Goal: Check status: Check status

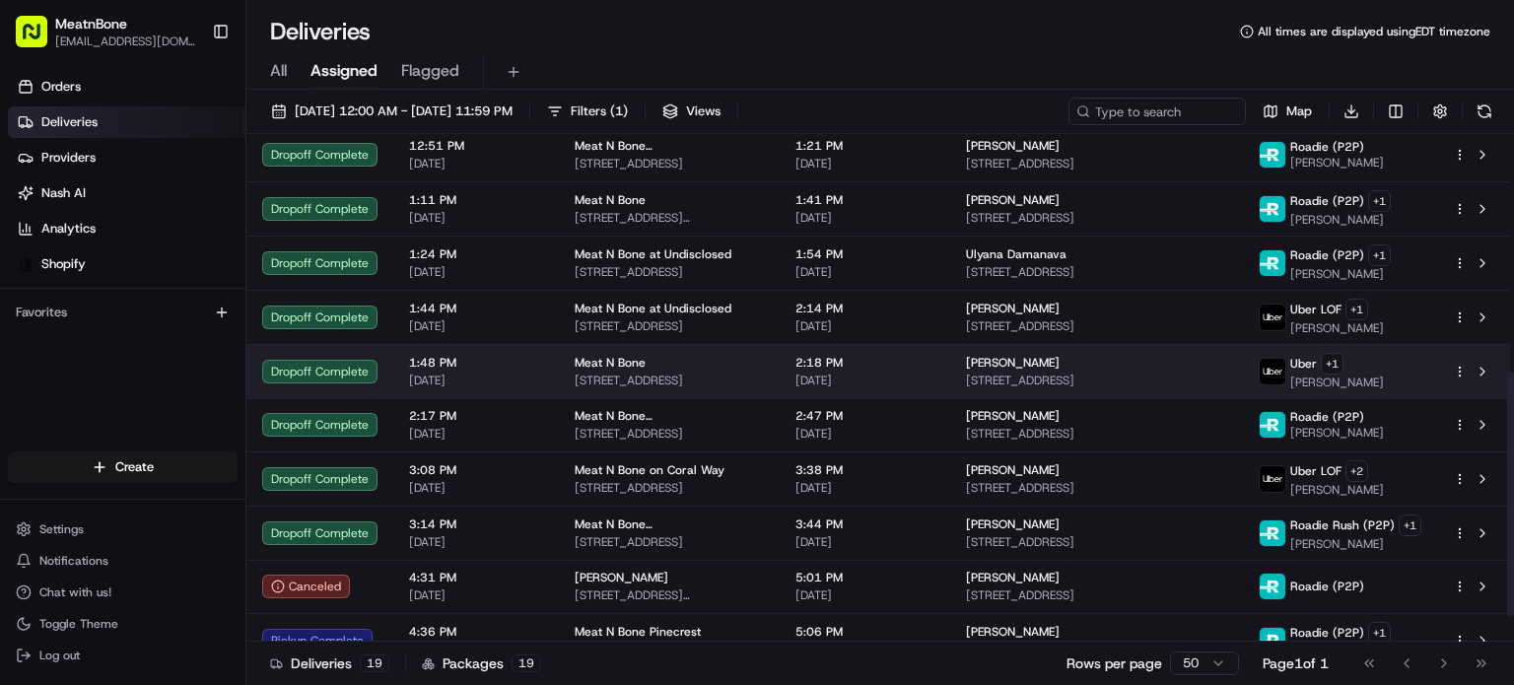
scroll to position [546, 0]
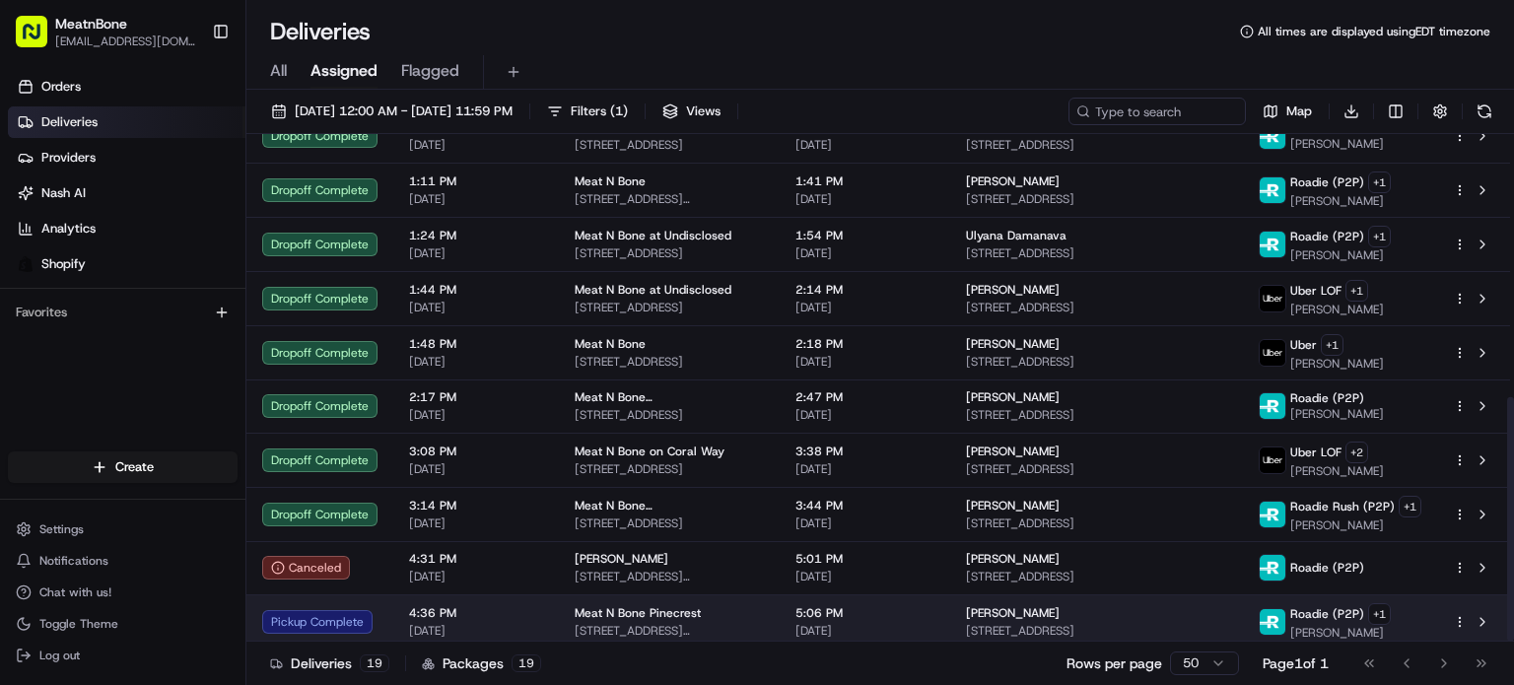
click at [756, 605] on div "Meat N Bone Pinecrest" at bounding box center [669, 613] width 189 height 16
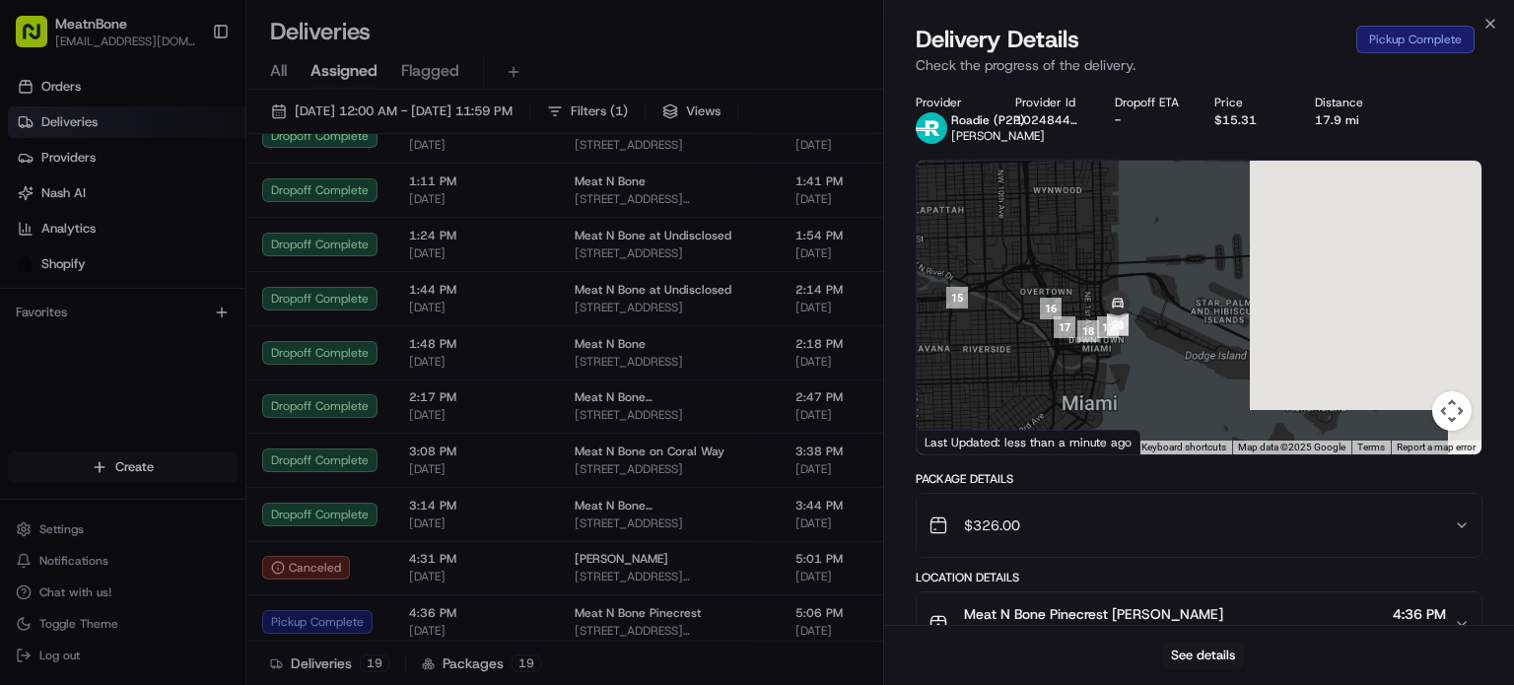
drag, startPoint x: 1321, startPoint y: 278, endPoint x: 719, endPoint y: 575, distance: 671.4
click at [719, 575] on body "MeatnBone orders@meatnbone.com Toggle Sidebar Orders Deliveries Providers Nash …" at bounding box center [757, 342] width 1514 height 685
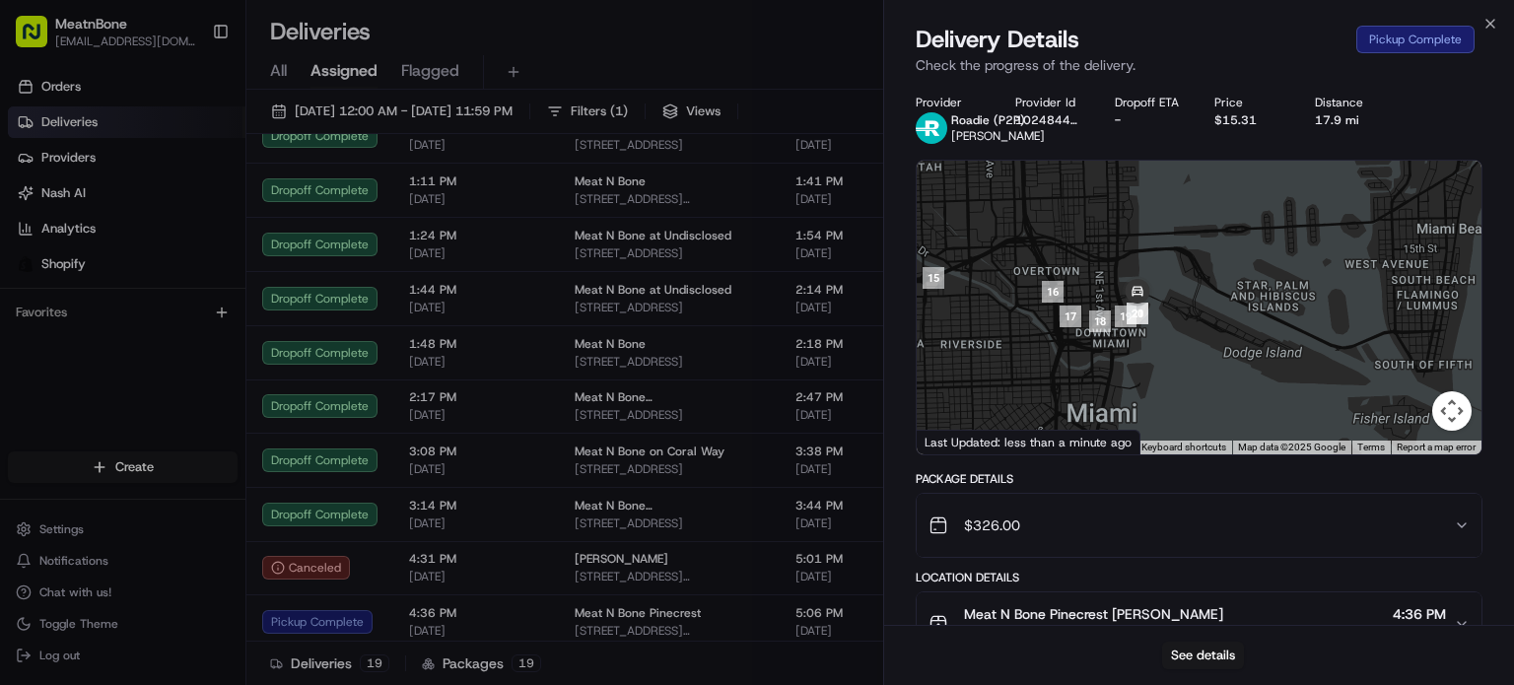
drag, startPoint x: 1150, startPoint y: 338, endPoint x: 1220, endPoint y: 305, distance: 77.6
click at [1220, 304] on div at bounding box center [1199, 308] width 565 height 294
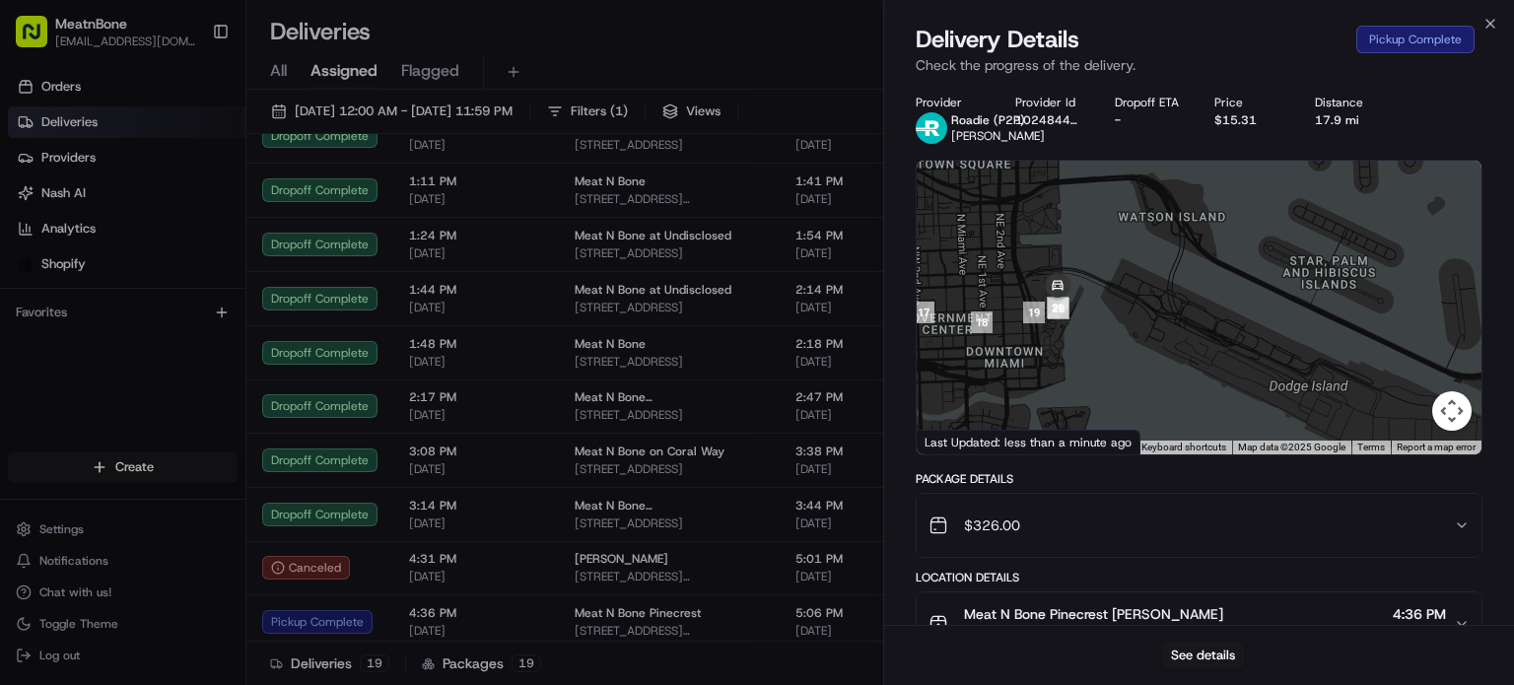
drag, startPoint x: 1104, startPoint y: 313, endPoint x: 1154, endPoint y: 319, distance: 50.6
click at [1154, 319] on div at bounding box center [1199, 308] width 565 height 294
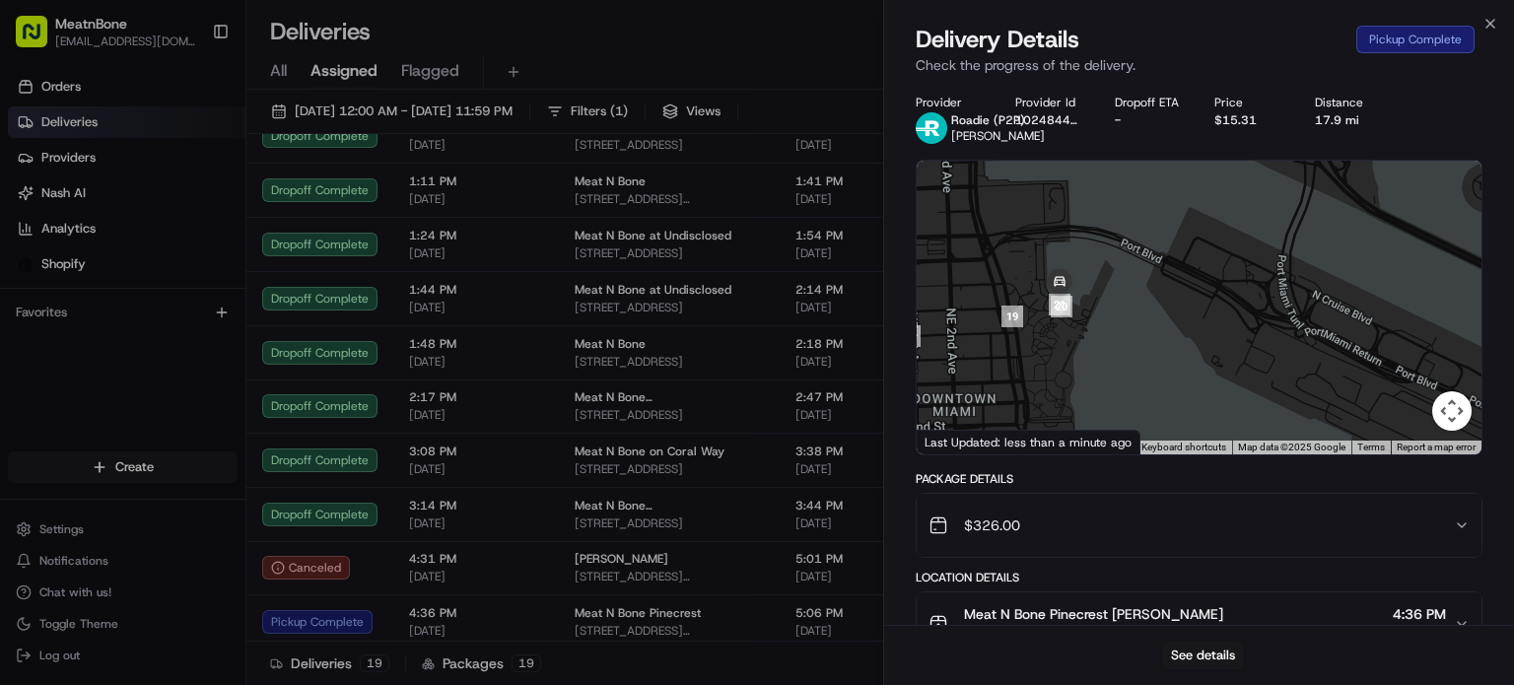
click at [1128, 334] on div at bounding box center [1199, 308] width 565 height 294
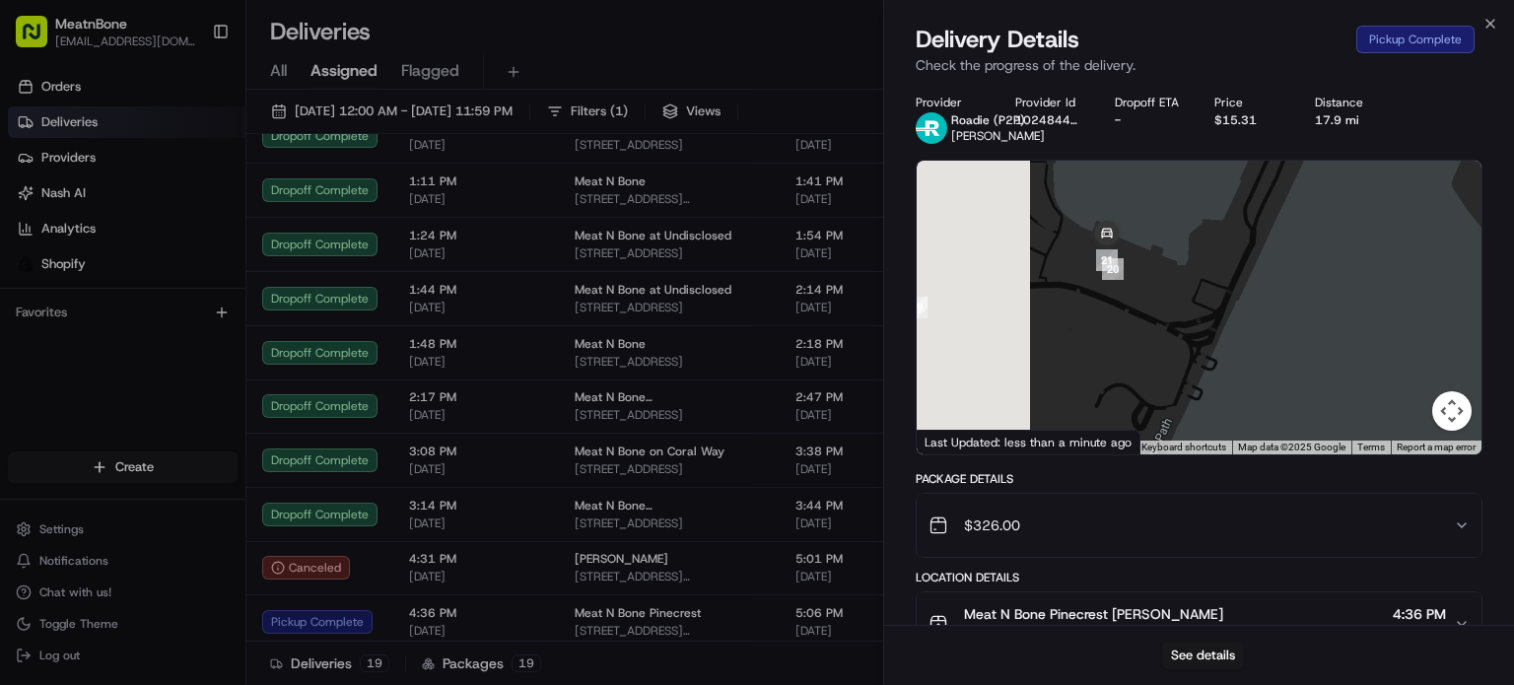
drag, startPoint x: 1132, startPoint y: 316, endPoint x: 1386, endPoint y: 342, distance: 255.6
click at [1387, 347] on div at bounding box center [1199, 308] width 565 height 294
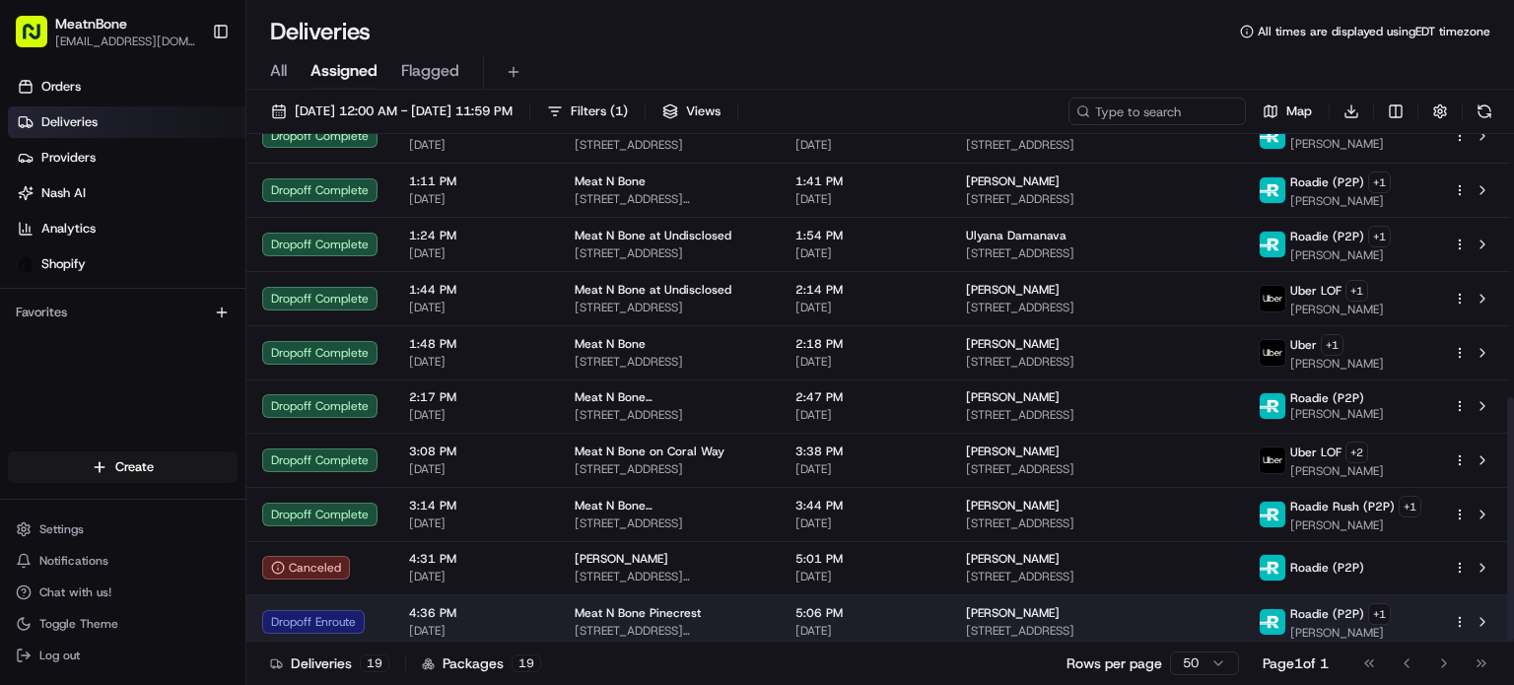
click at [864, 623] on span "[DATE]" at bounding box center [865, 631] width 139 height 16
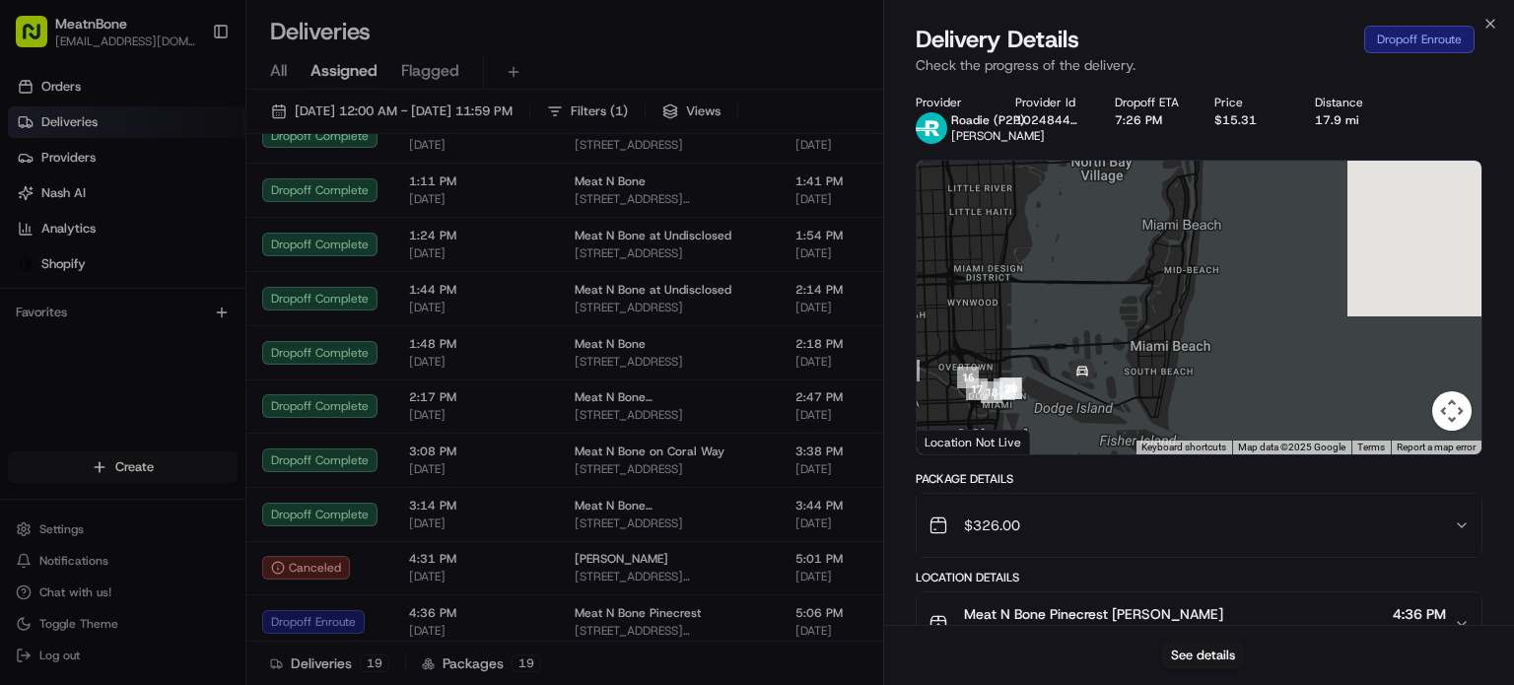
drag, startPoint x: 1349, startPoint y: 295, endPoint x: 1009, endPoint y: 666, distance: 503.1
click at [1010, 666] on div "Delivery Details Dropoff Enroute Check the progress of the delivery. Provider R…" at bounding box center [1199, 354] width 630 height 661
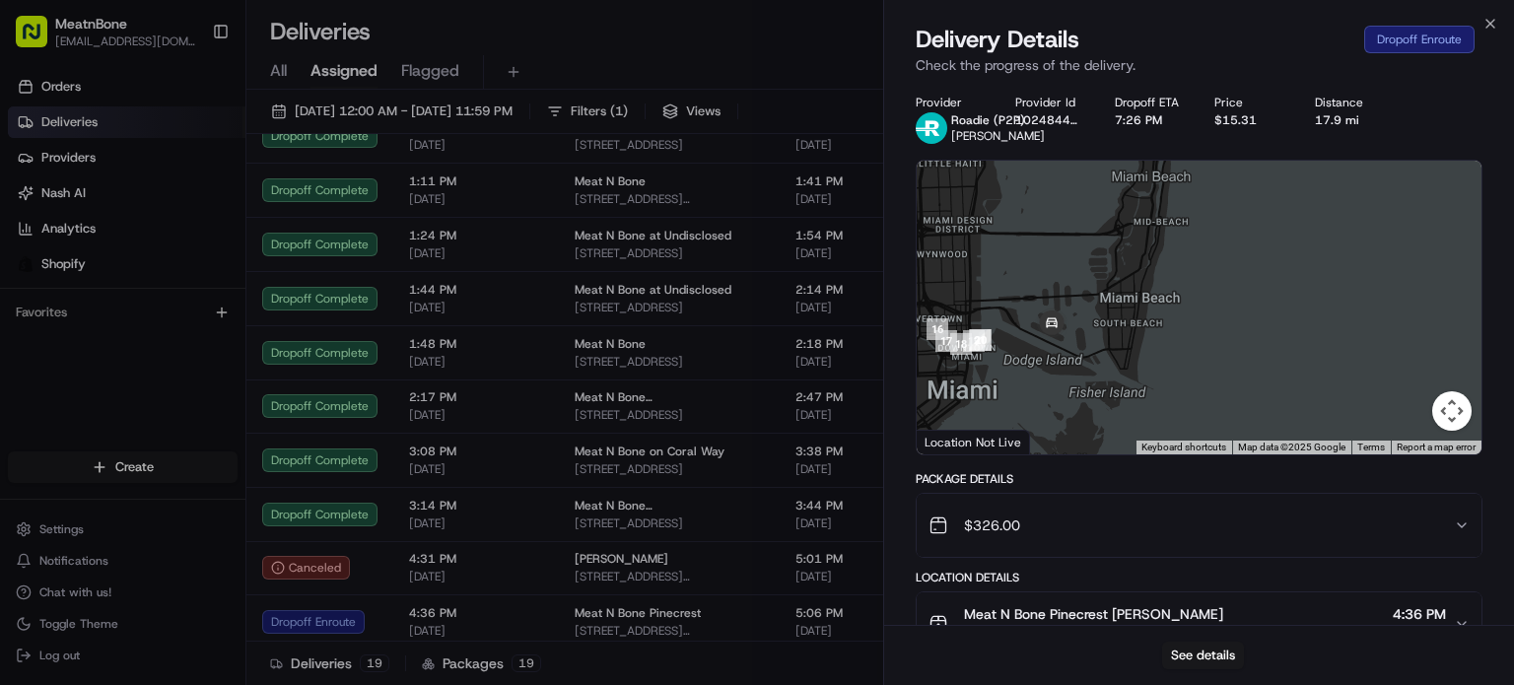
drag, startPoint x: 1158, startPoint y: 397, endPoint x: 1133, endPoint y: 348, distance: 55.6
click at [1133, 348] on div at bounding box center [1199, 308] width 565 height 294
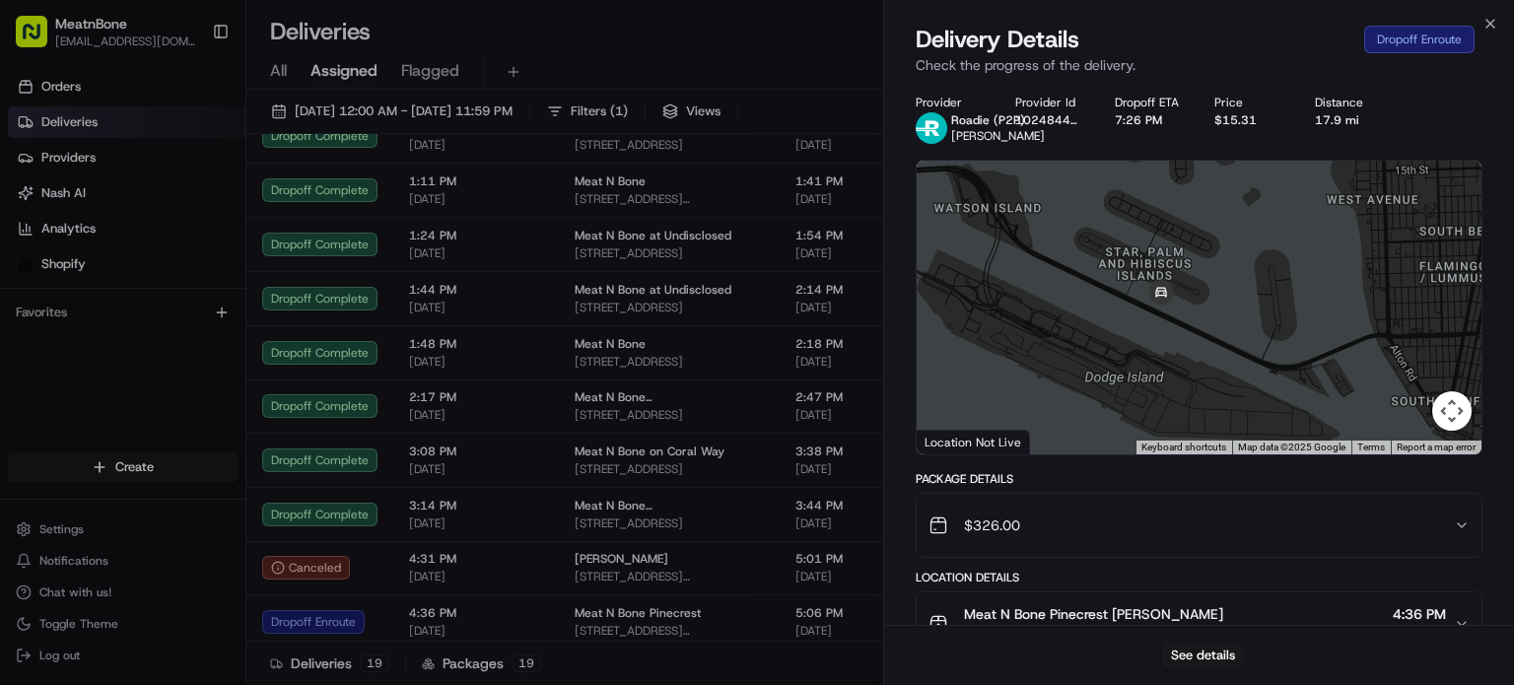
drag, startPoint x: 1181, startPoint y: 381, endPoint x: 1471, endPoint y: 369, distance: 290.1
click at [1471, 369] on div at bounding box center [1199, 308] width 565 height 294
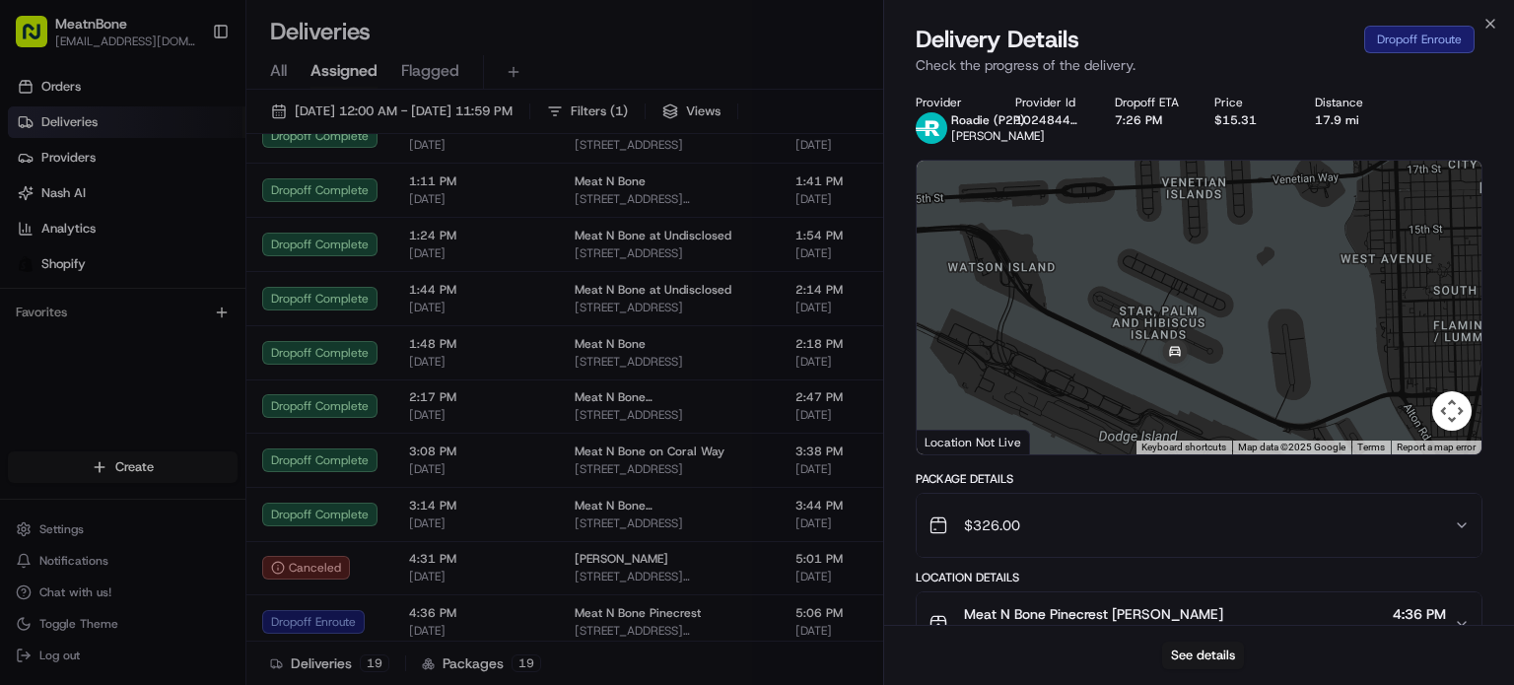
drag, startPoint x: 1284, startPoint y: 349, endPoint x: 1294, endPoint y: 414, distance: 65.8
click at [1297, 414] on div at bounding box center [1199, 308] width 565 height 294
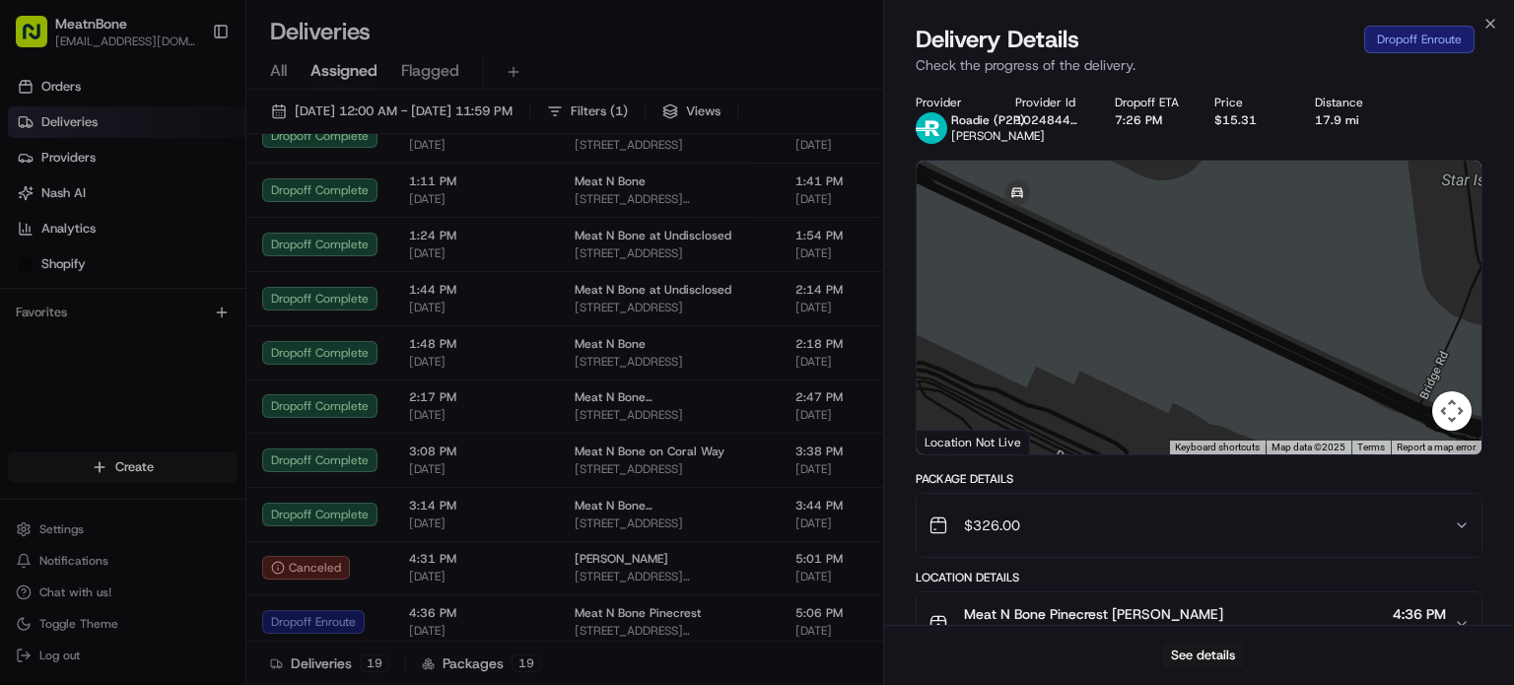
drag, startPoint x: 1179, startPoint y: 420, endPoint x: 1348, endPoint y: 381, distance: 173.1
click at [1349, 381] on div at bounding box center [1199, 308] width 565 height 294
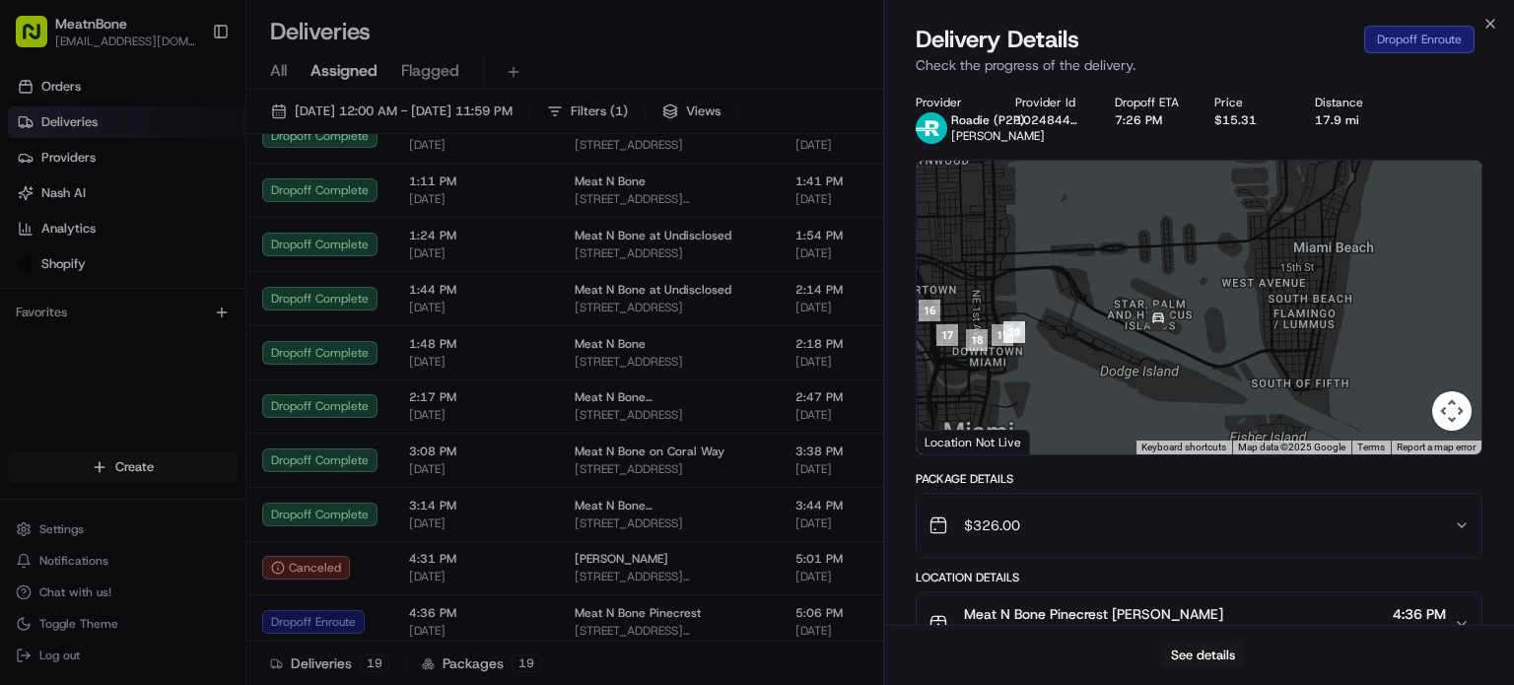
drag, startPoint x: 1234, startPoint y: 395, endPoint x: 1088, endPoint y: 303, distance: 172.8
click at [1088, 303] on div at bounding box center [1199, 308] width 565 height 294
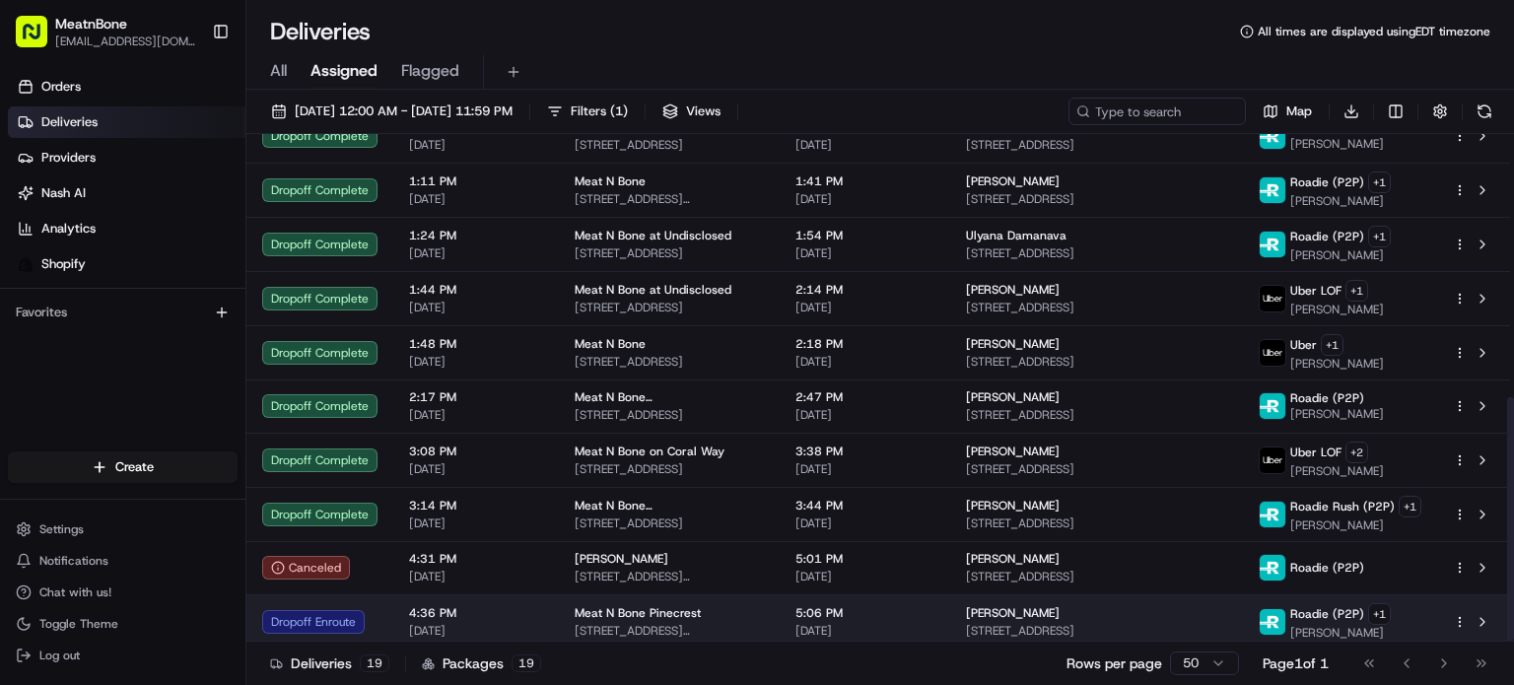
click at [1021, 626] on span "[STREET_ADDRESS]" at bounding box center [1096, 631] width 261 height 16
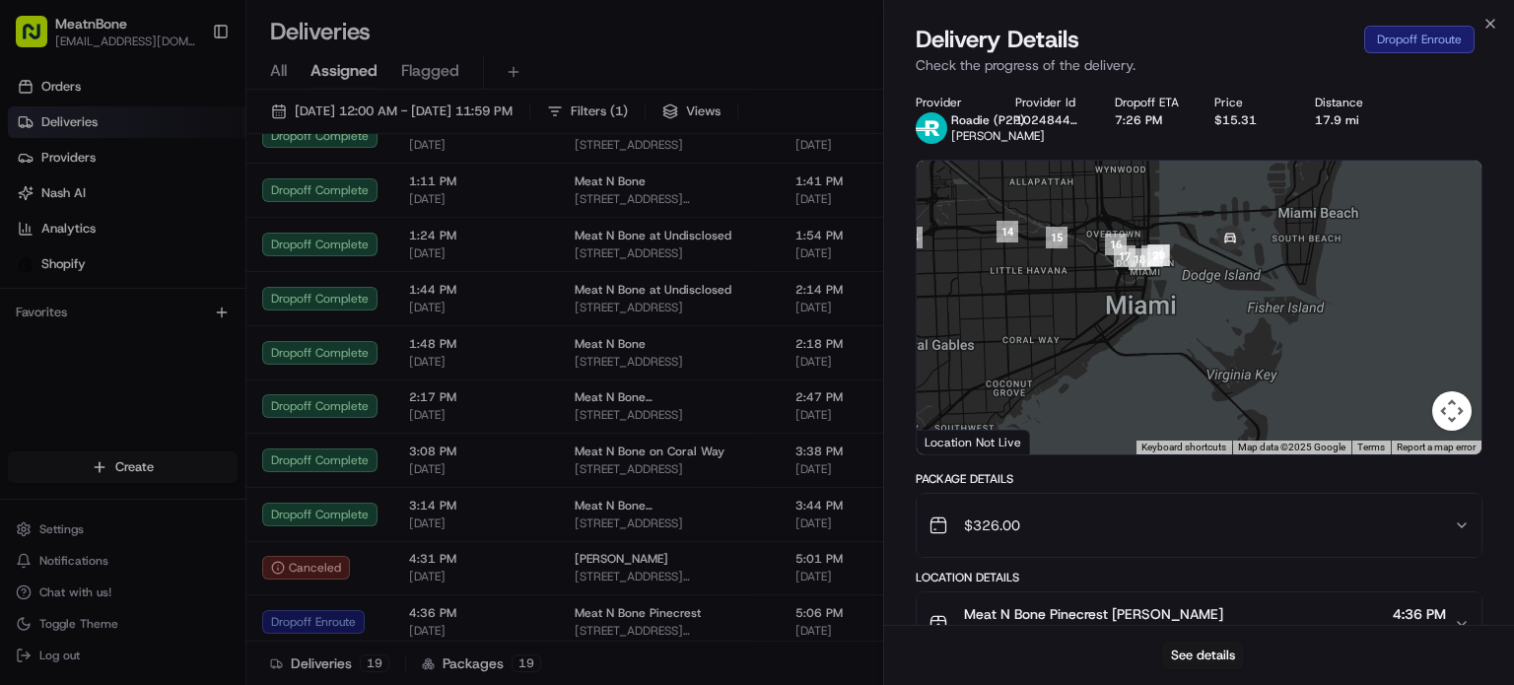
drag, startPoint x: 1313, startPoint y: 302, endPoint x: 1109, endPoint y: 441, distance: 246.9
click at [1111, 443] on div at bounding box center [1199, 308] width 565 height 294
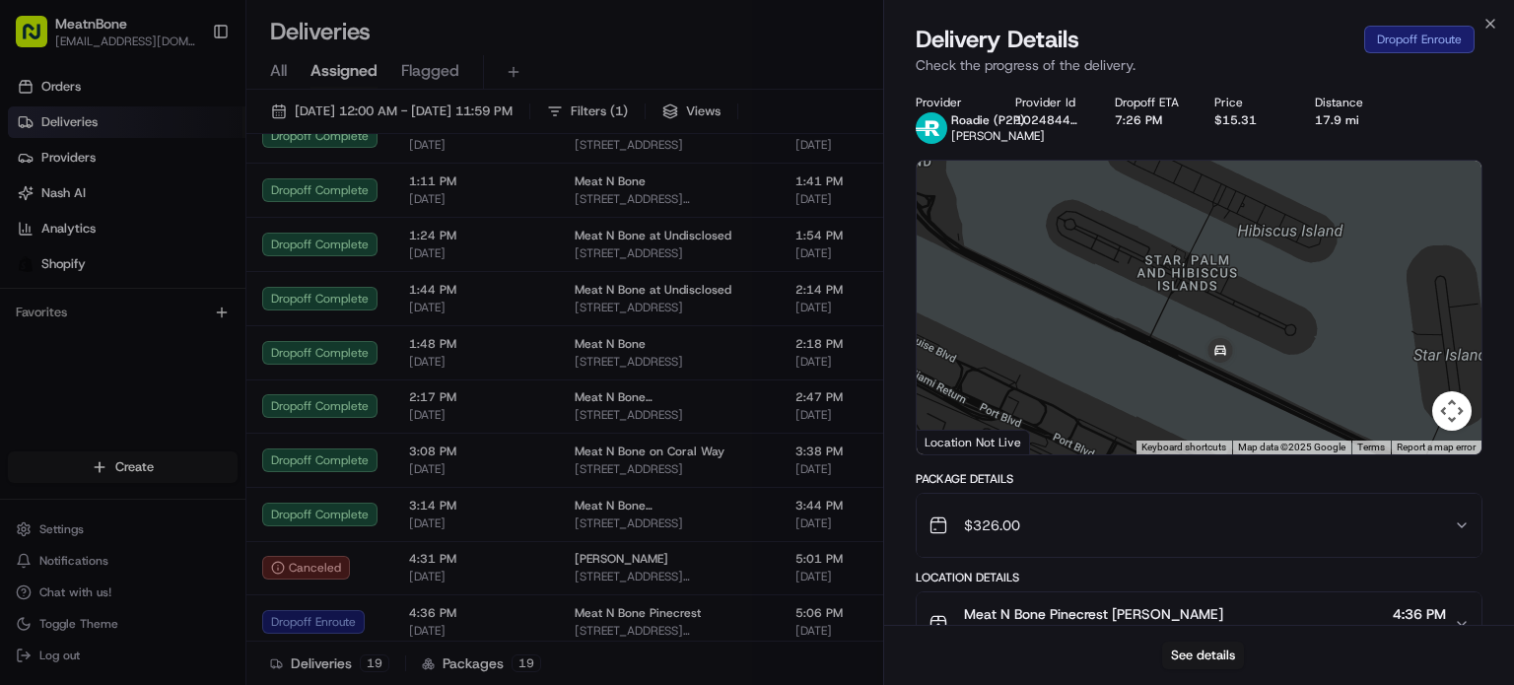
drag, startPoint x: 1218, startPoint y: 270, endPoint x: 1128, endPoint y: 285, distance: 91.9
click at [1128, 285] on div at bounding box center [1199, 308] width 565 height 294
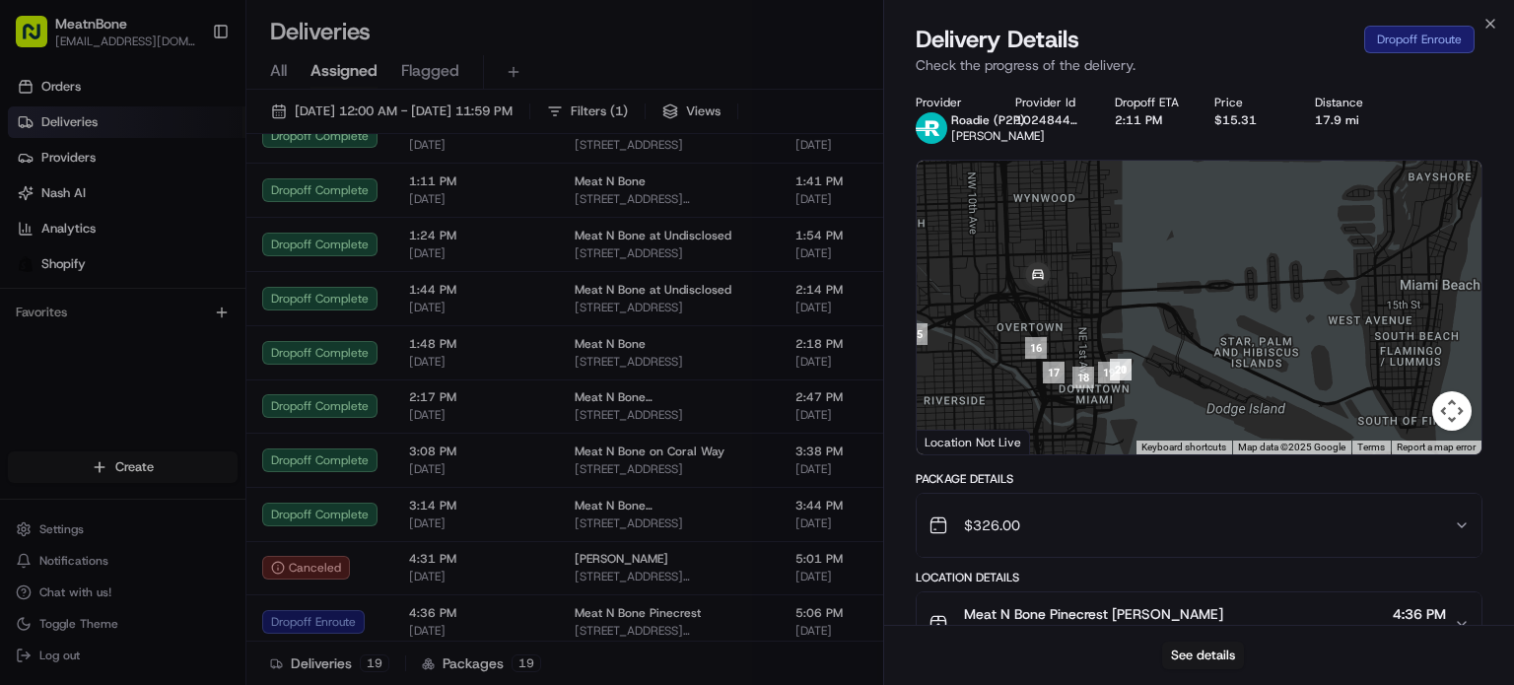
drag, startPoint x: 1348, startPoint y: 350, endPoint x: 1157, endPoint y: 330, distance: 191.3
click at [1158, 331] on div at bounding box center [1199, 308] width 565 height 294
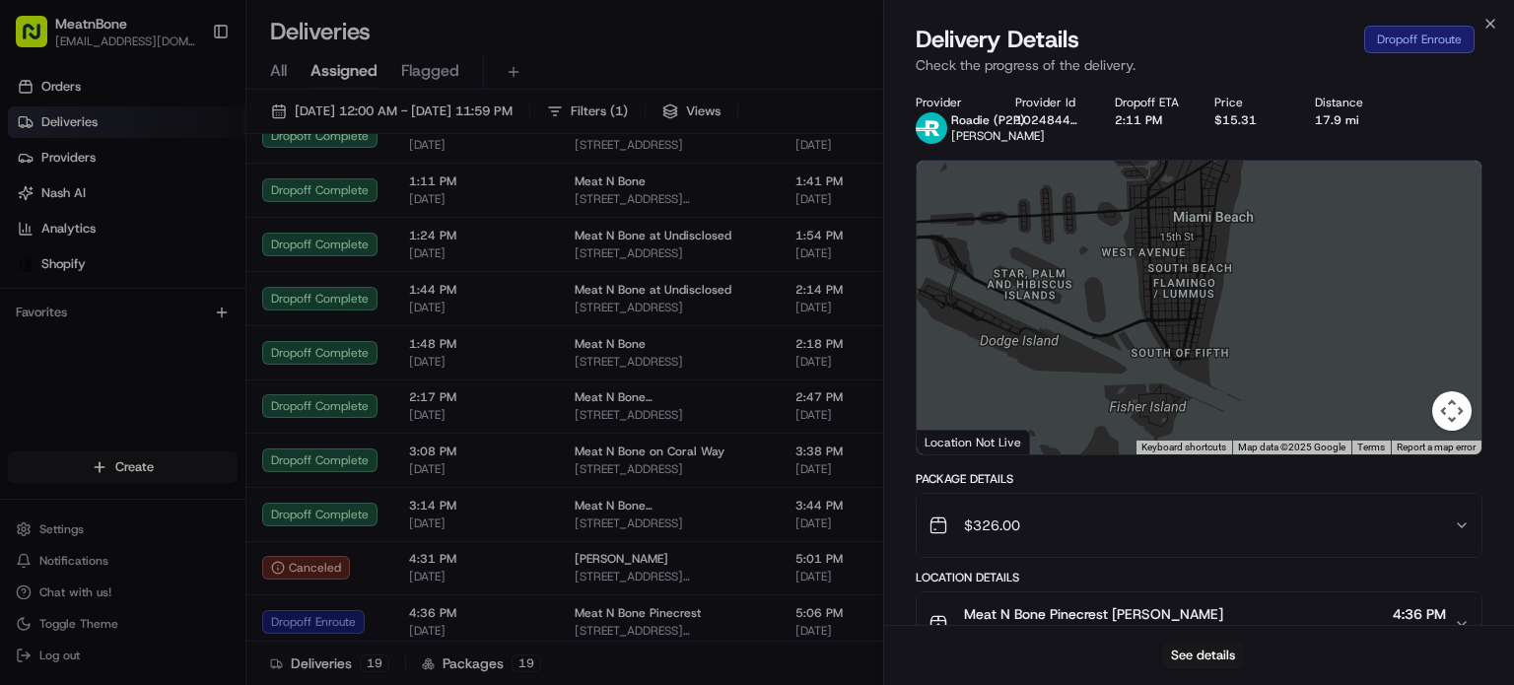
drag, startPoint x: 1217, startPoint y: 334, endPoint x: 1384, endPoint y: 331, distance: 166.6
click at [1384, 334] on div at bounding box center [1199, 308] width 565 height 294
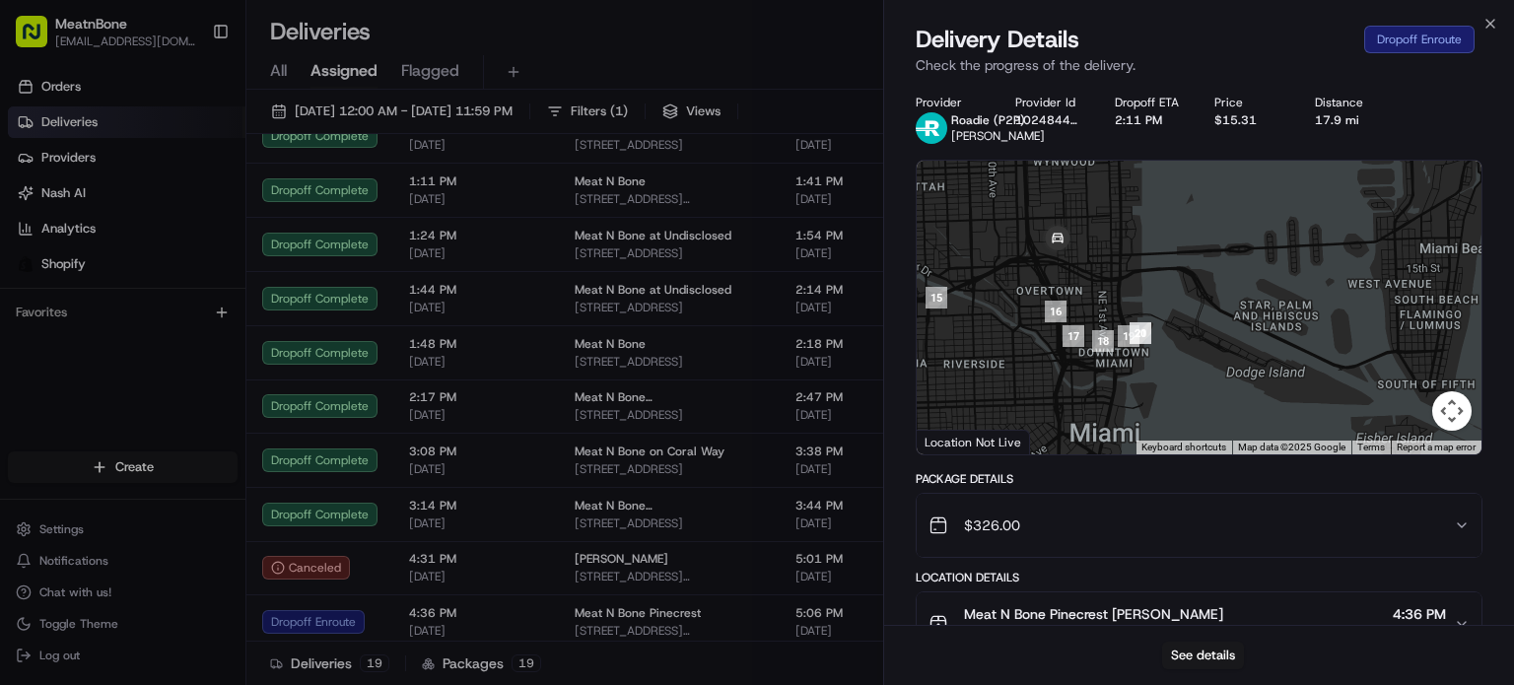
drag, startPoint x: 1289, startPoint y: 335, endPoint x: 1467, endPoint y: 366, distance: 180.1
click at [1467, 366] on div at bounding box center [1199, 308] width 565 height 294
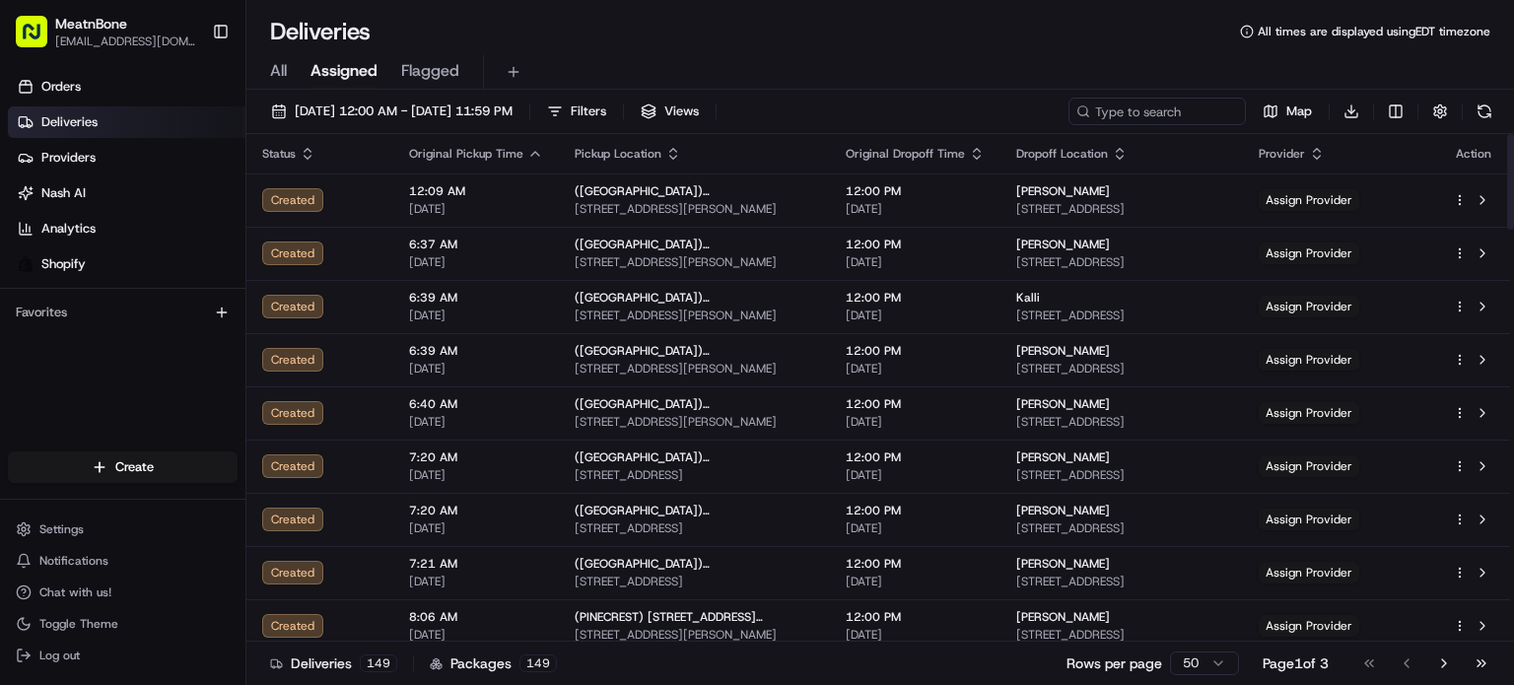
click at [260, 69] on div "All Assigned Flagged" at bounding box center [880, 72] width 1268 height 35
click at [279, 81] on span "All" at bounding box center [278, 71] width 17 height 24
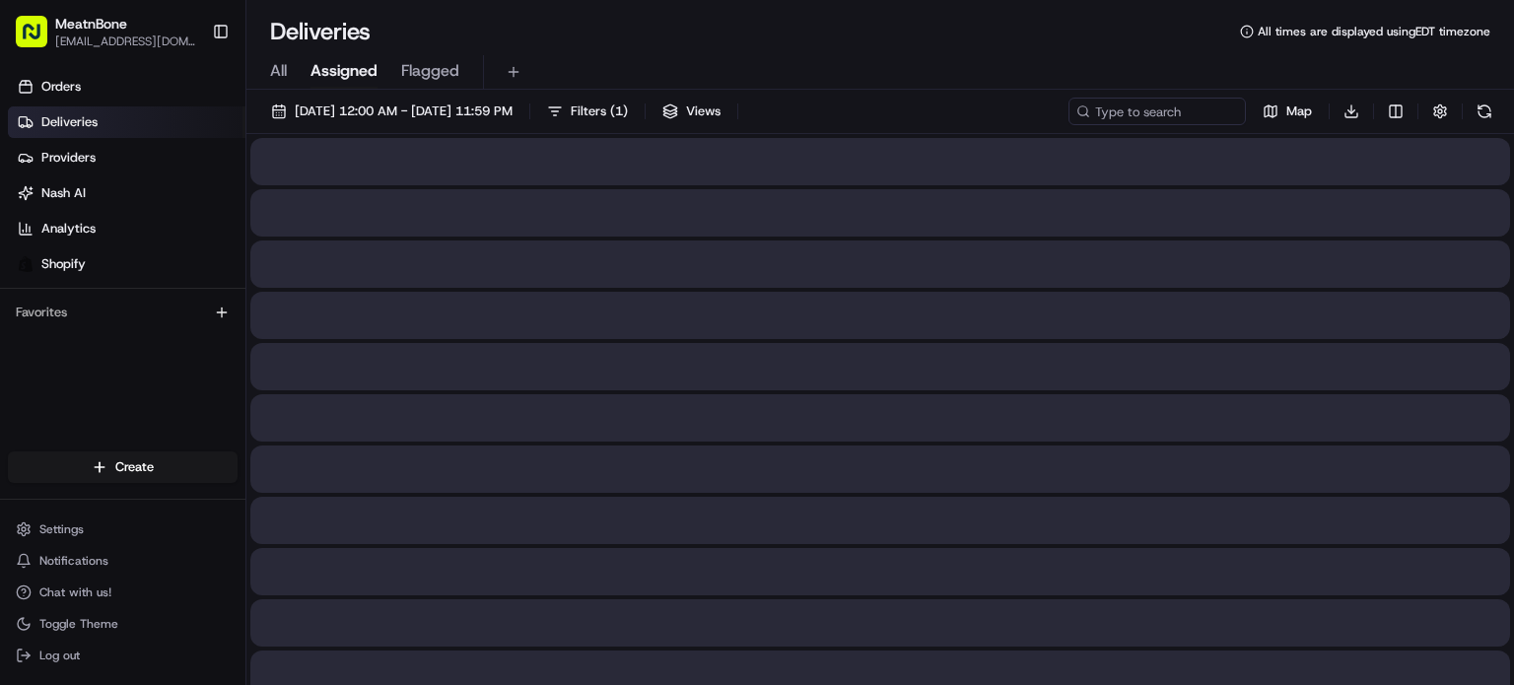
click at [375, 70] on span "Assigned" at bounding box center [344, 71] width 67 height 24
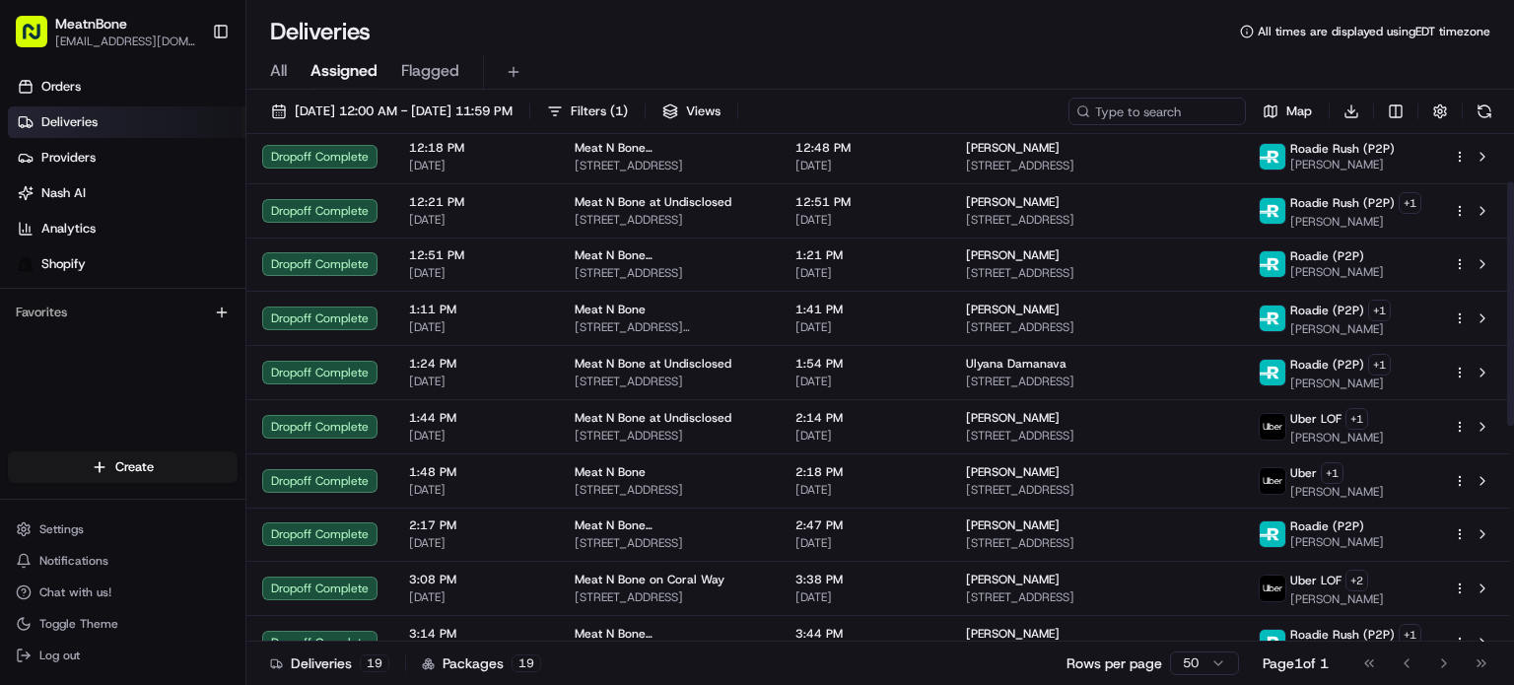
scroll to position [546, 0]
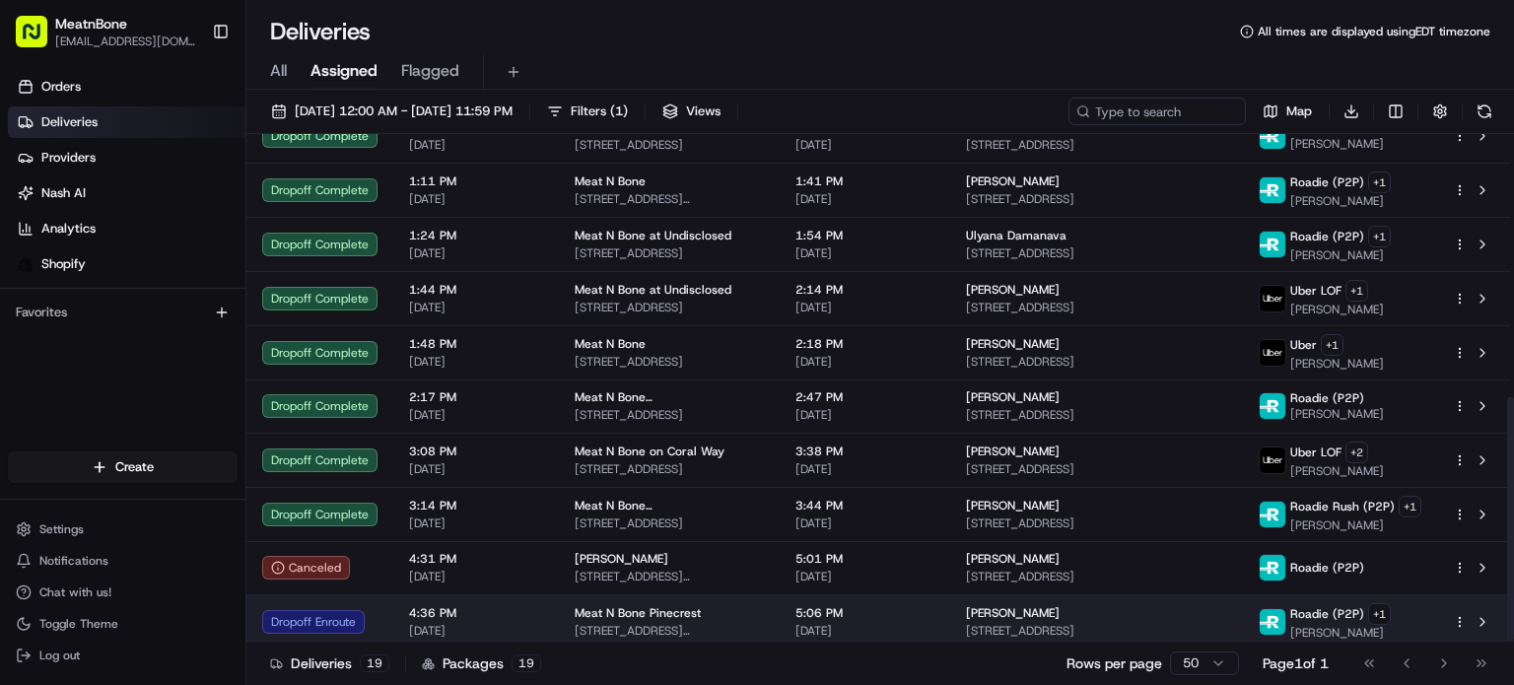
click at [977, 612] on td "gabriele spilimbergo 265 Grapetree Dr APT 116, Key Biscayne, FL 33149, USA" at bounding box center [1096, 621] width 293 height 54
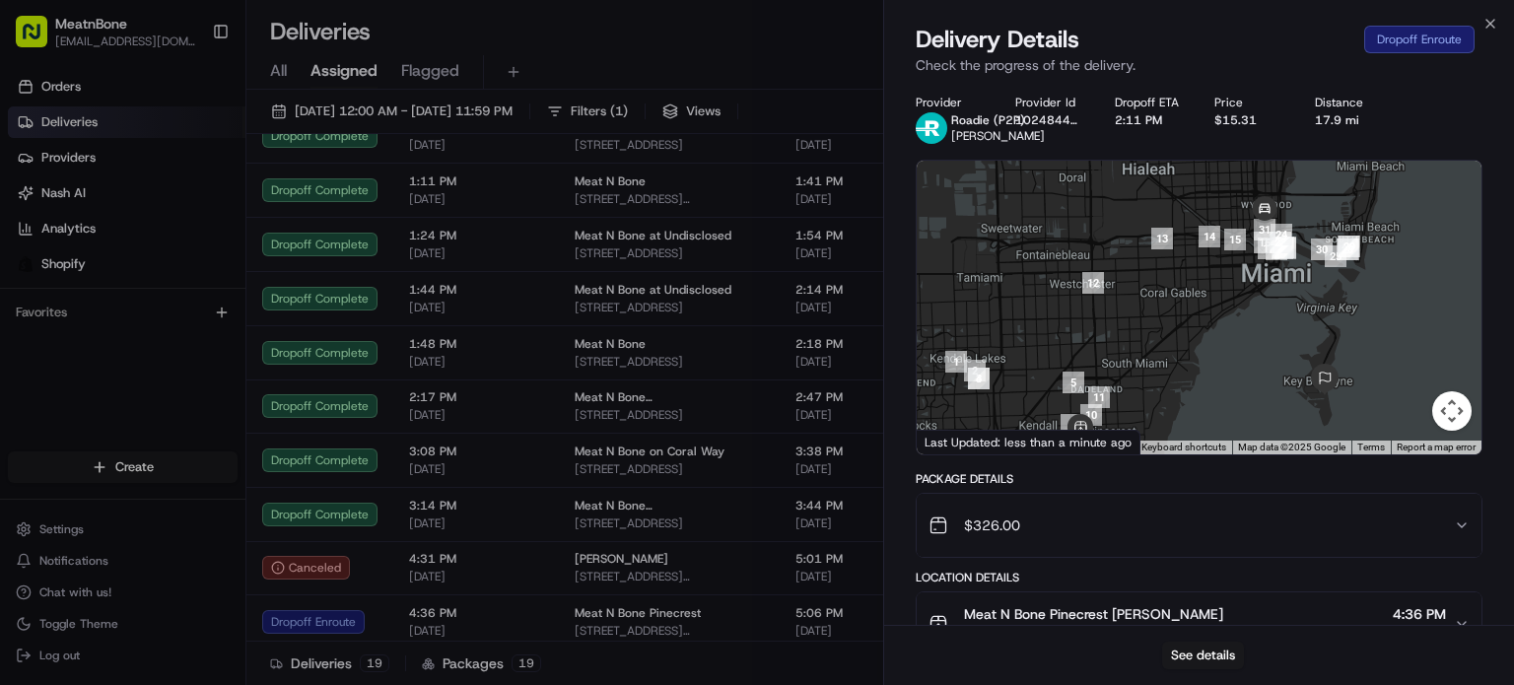
drag, startPoint x: 1210, startPoint y: 333, endPoint x: 1207, endPoint y: 419, distance: 85.8
click at [1207, 419] on div at bounding box center [1199, 308] width 565 height 294
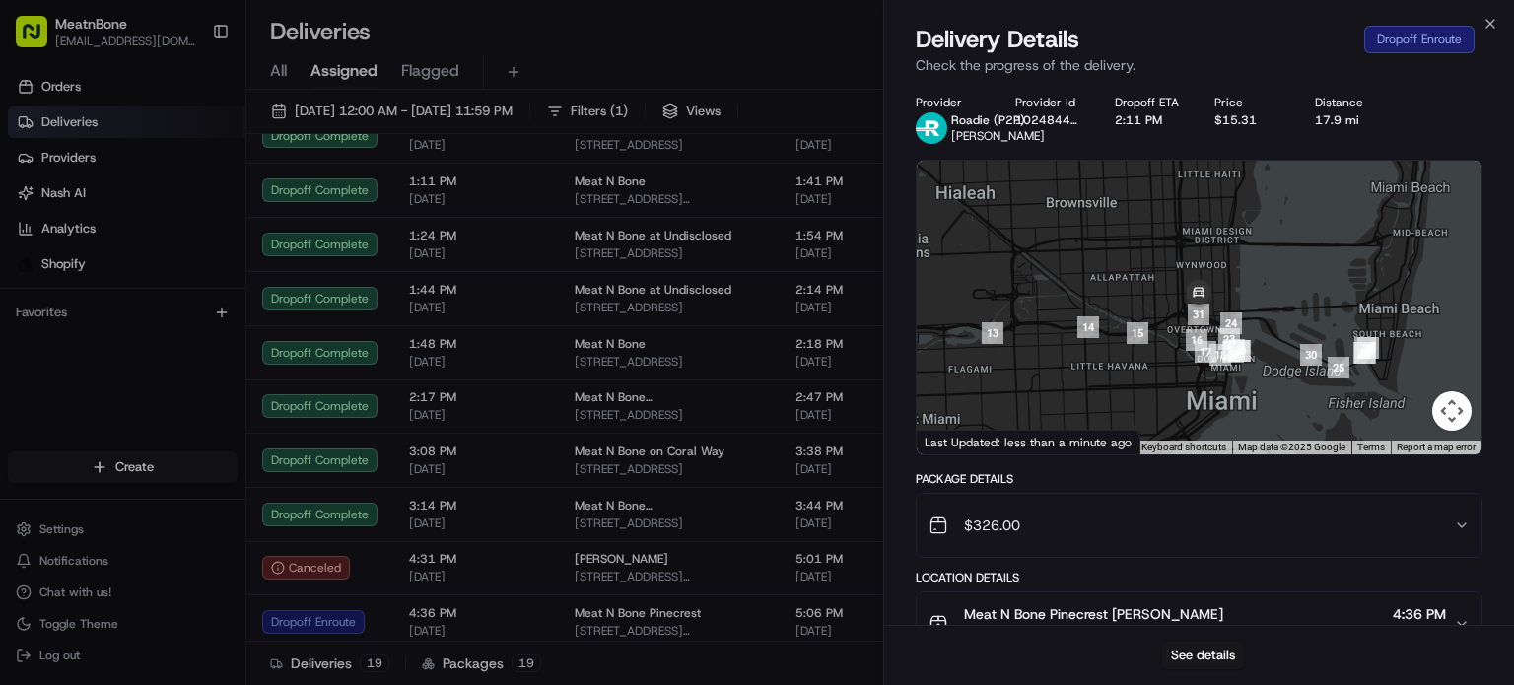
drag, startPoint x: 1296, startPoint y: 277, endPoint x: 1234, endPoint y: 456, distance: 189.9
click at [1243, 464] on div "Provider Roadie (P2P) George G. Provider Id 102484400 Dropoff ETA 2:11 PM Price…" at bounding box center [1199, 697] width 567 height 1205
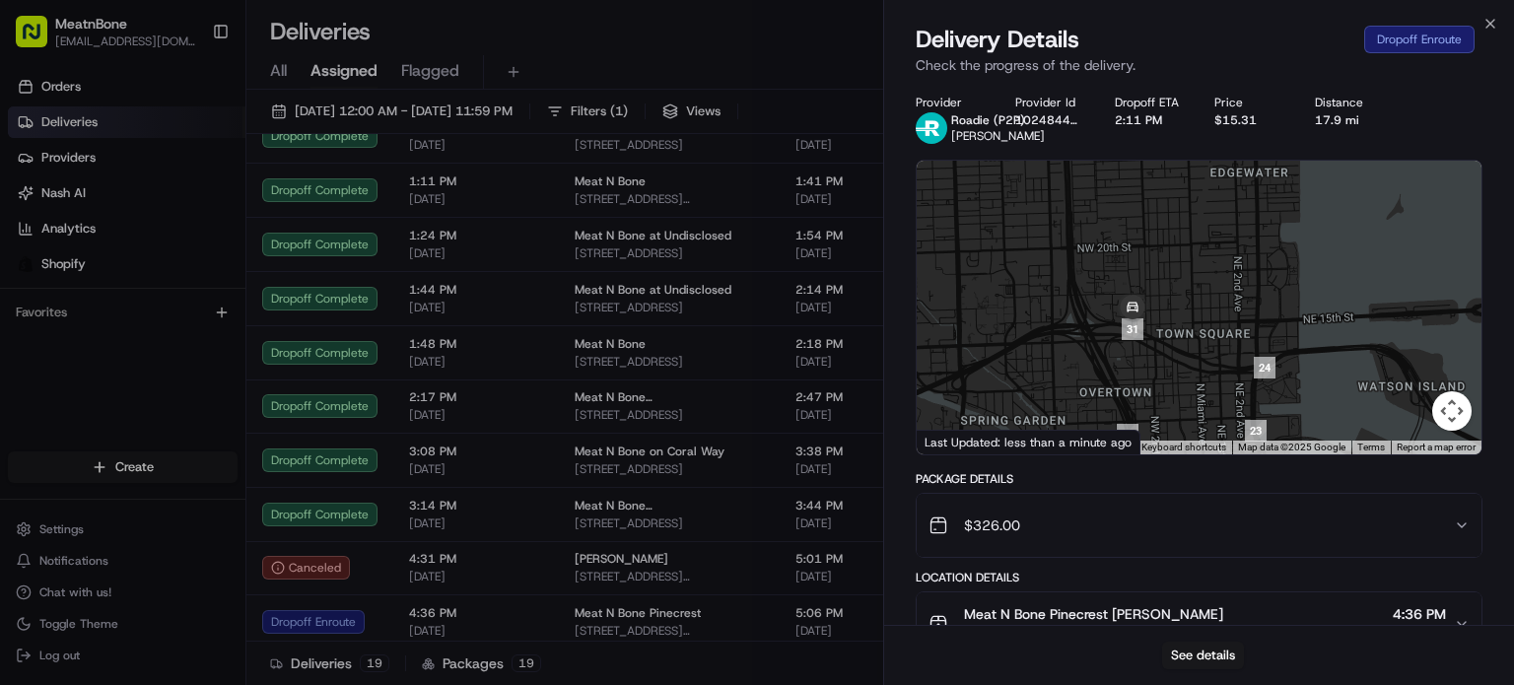
drag, startPoint x: 1208, startPoint y: 357, endPoint x: 1213, endPoint y: 302, distance: 55.5
click at [1213, 302] on div at bounding box center [1199, 308] width 565 height 294
click at [1191, 643] on button "See details" at bounding box center [1203, 656] width 82 height 28
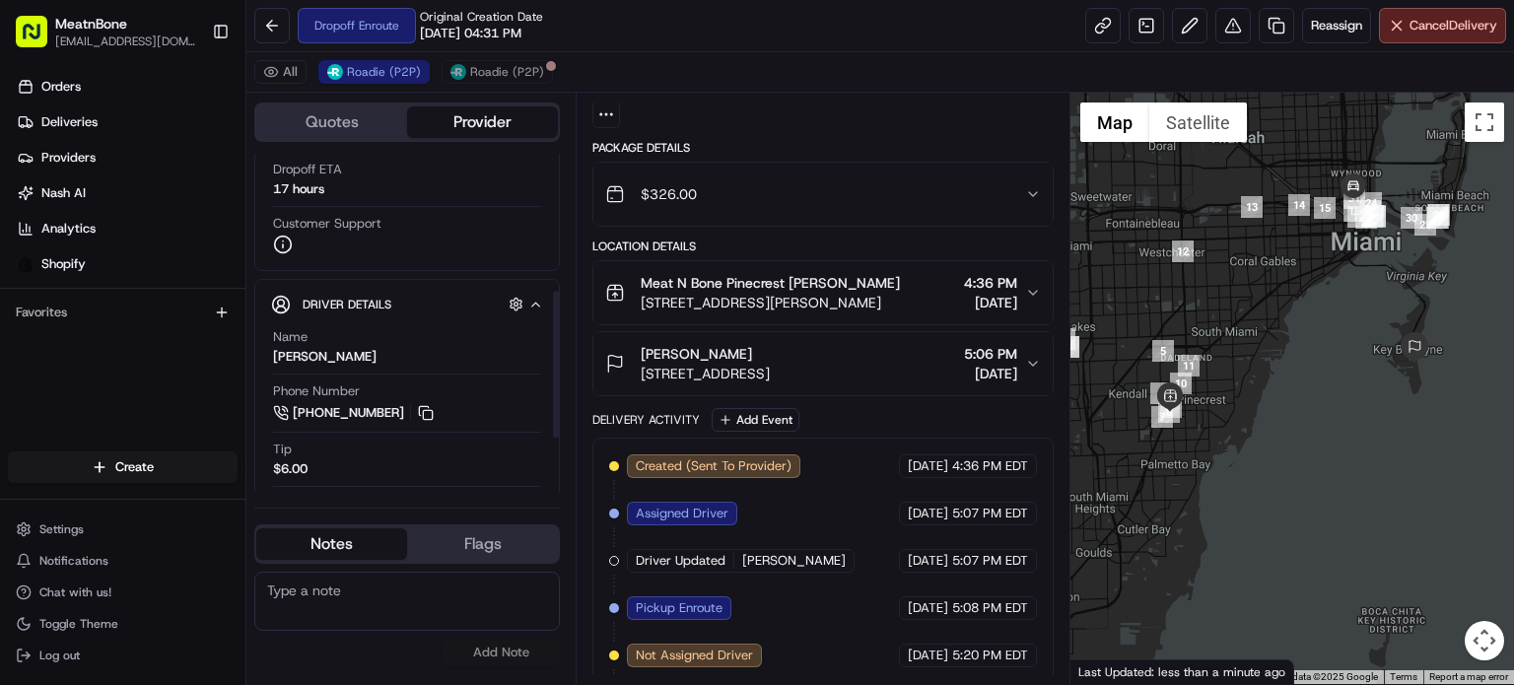
scroll to position [296, 0]
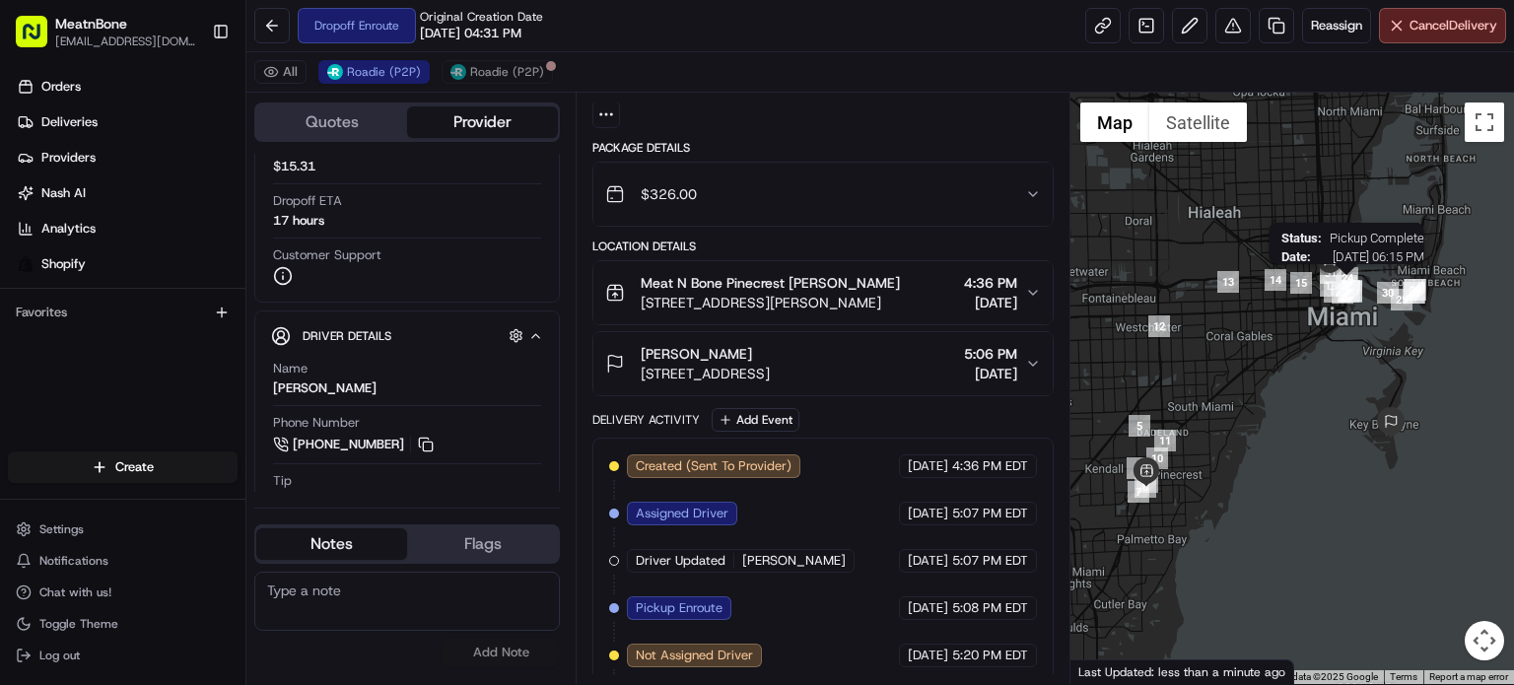
drag, startPoint x: 1367, startPoint y: 220, endPoint x: 1344, endPoint y: 294, distance: 77.6
click at [1344, 294] on img "23" at bounding box center [1347, 286] width 22 height 22
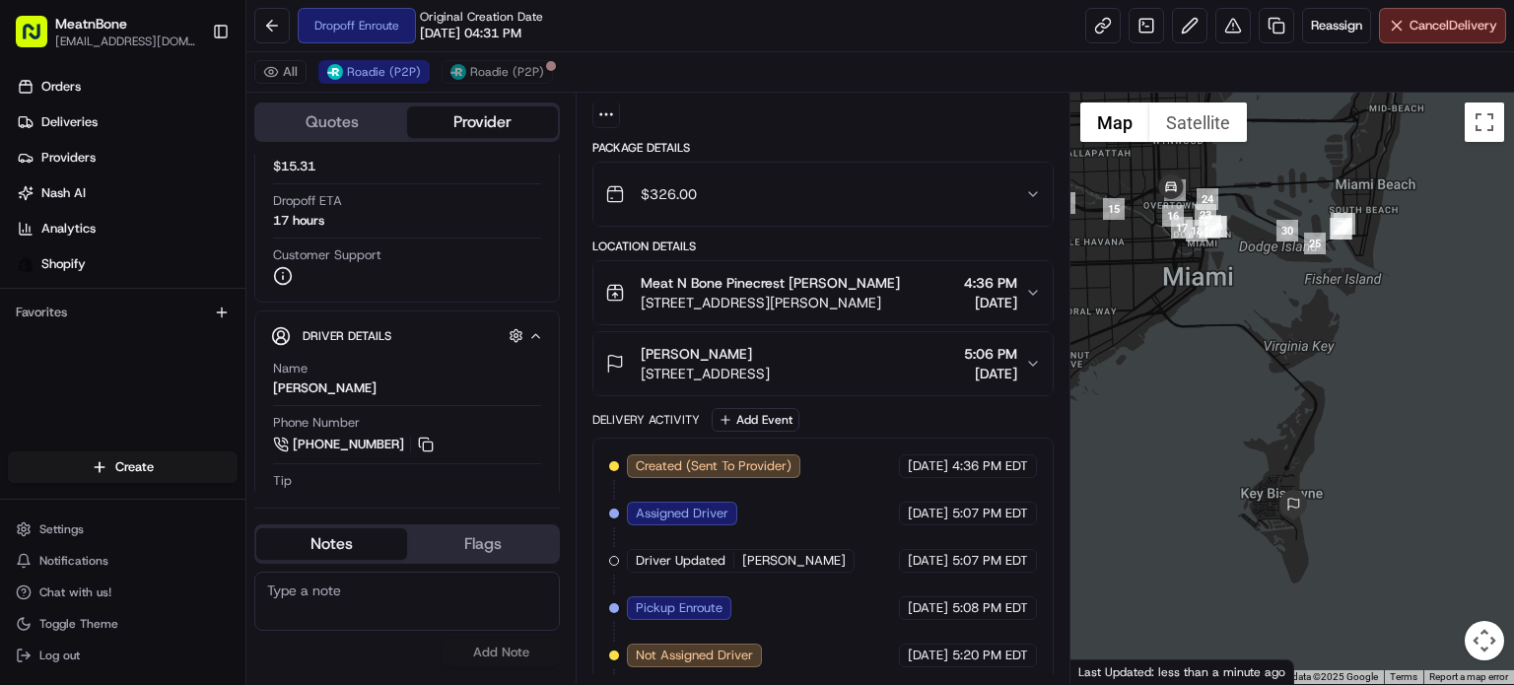
drag, startPoint x: 1388, startPoint y: 374, endPoint x: 1420, endPoint y: 336, distance: 49.0
click at [1420, 336] on div at bounding box center [1293, 388] width 444 height 591
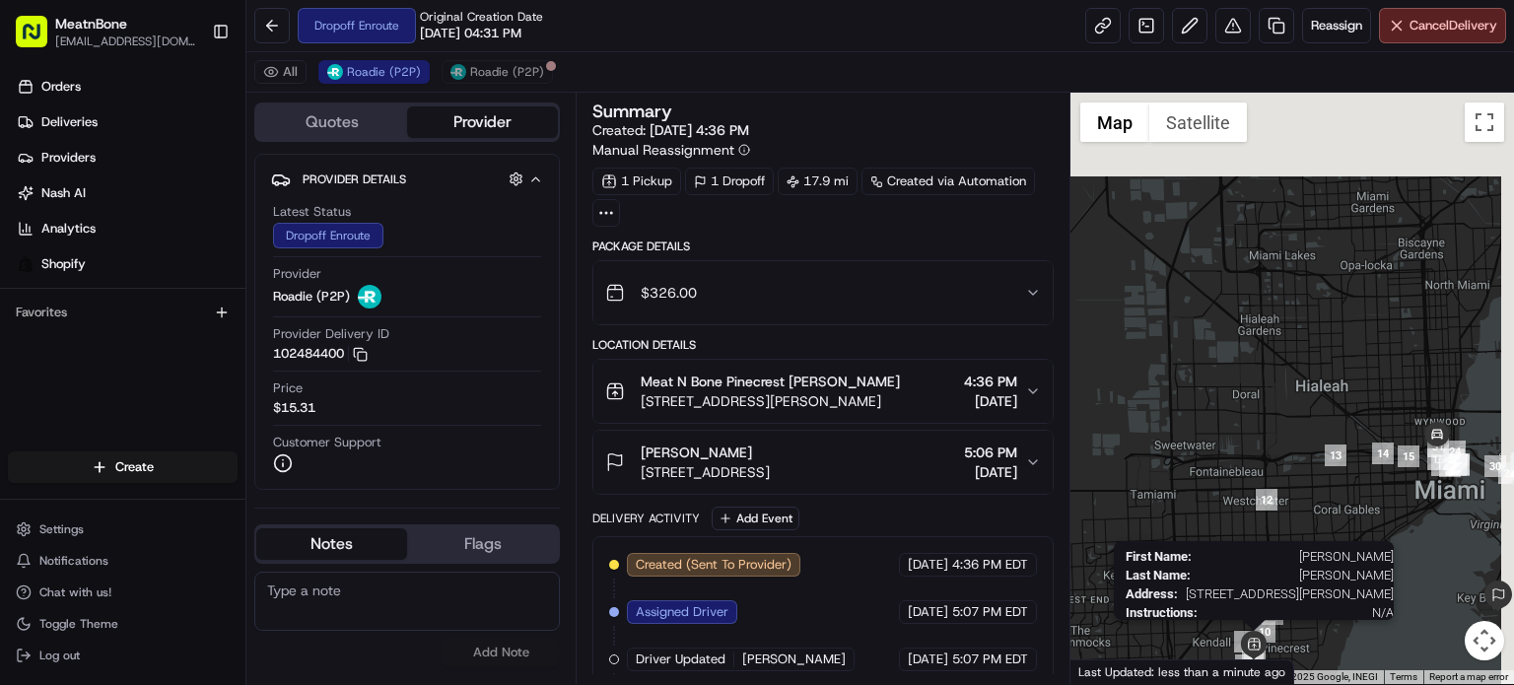
drag, startPoint x: 1367, startPoint y: 352, endPoint x: 1264, endPoint y: 640, distance: 305.9
click at [1264, 640] on img at bounding box center [1254, 646] width 30 height 30
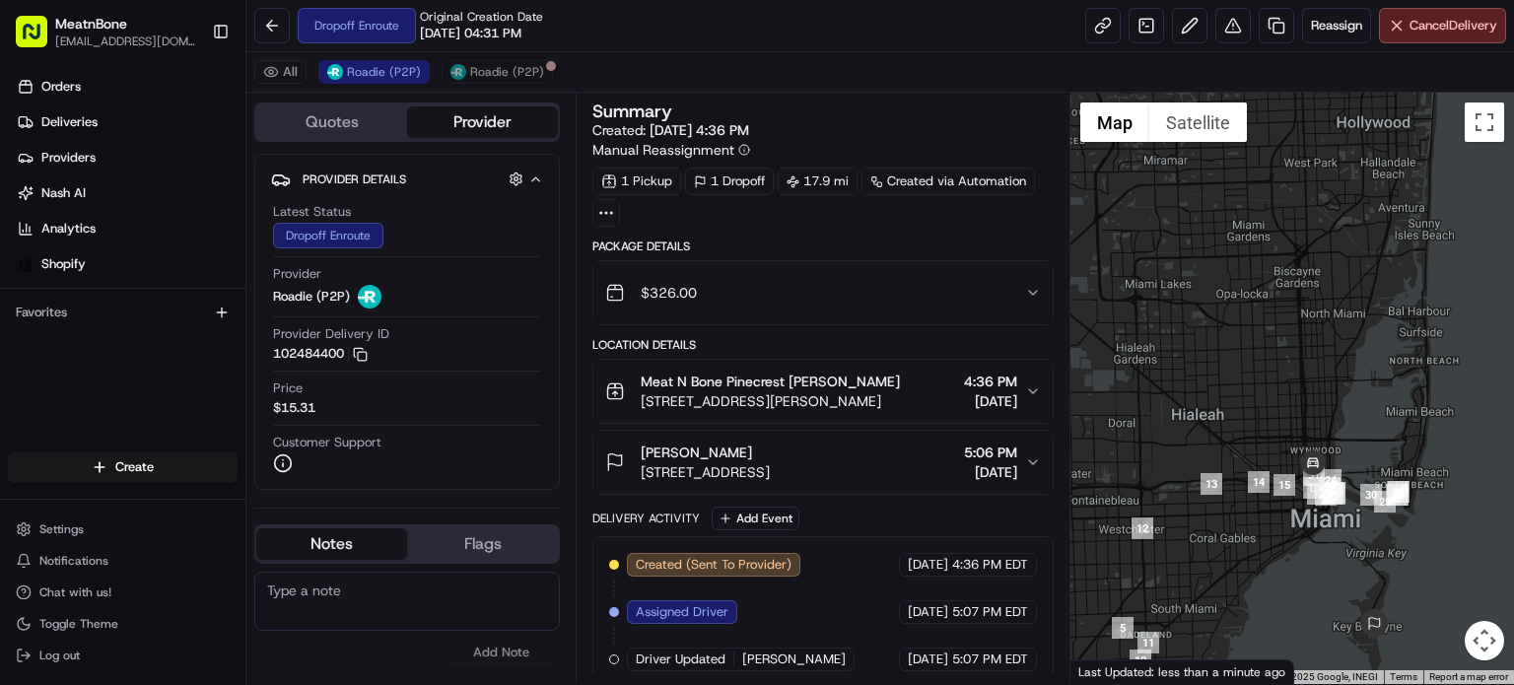
drag, startPoint x: 1398, startPoint y: 547, endPoint x: 1301, endPoint y: 531, distance: 97.9
click at [1276, 565] on div at bounding box center [1293, 388] width 444 height 591
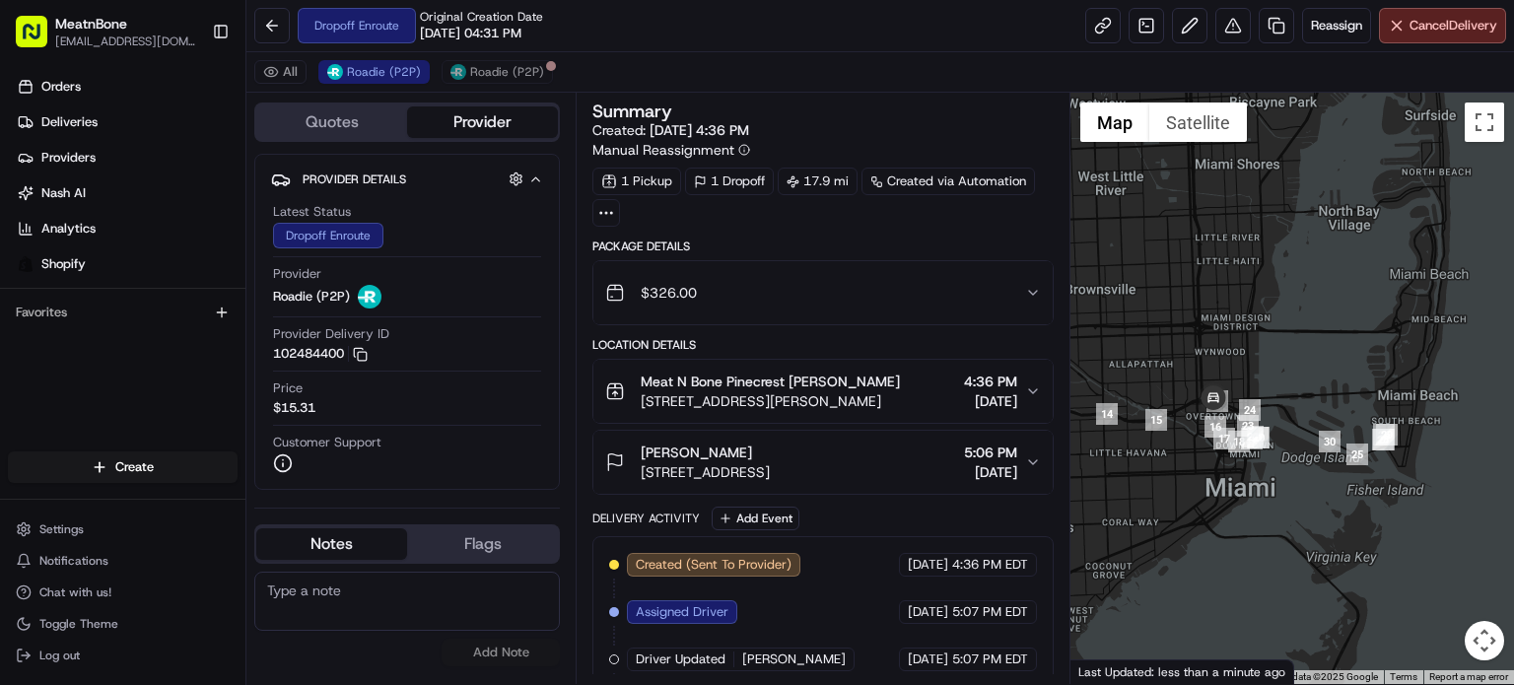
drag, startPoint x: 1389, startPoint y: 386, endPoint x: 1268, endPoint y: 387, distance: 121.3
click at [1268, 387] on div at bounding box center [1293, 388] width 444 height 591
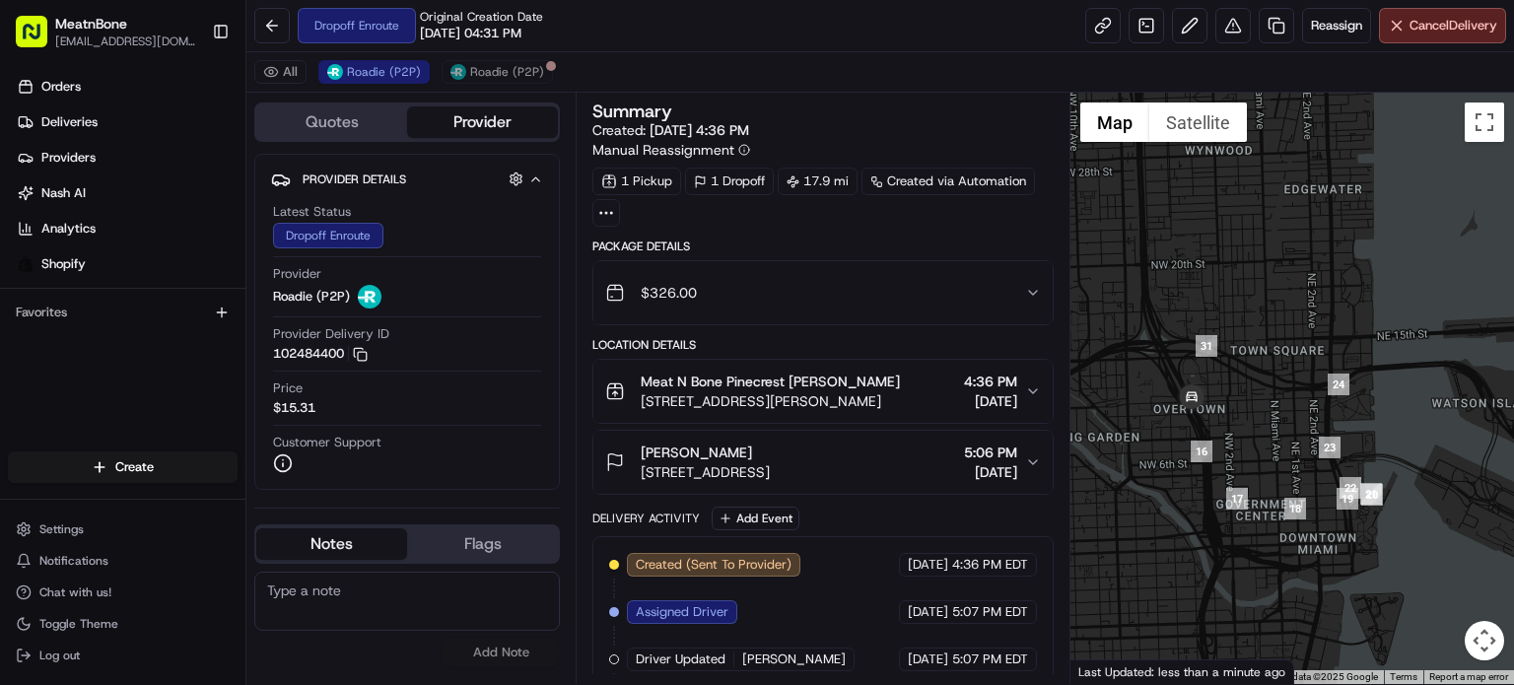
drag, startPoint x: 1250, startPoint y: 418, endPoint x: 1401, endPoint y: 314, distance: 182.9
click at [1401, 314] on div at bounding box center [1293, 388] width 444 height 591
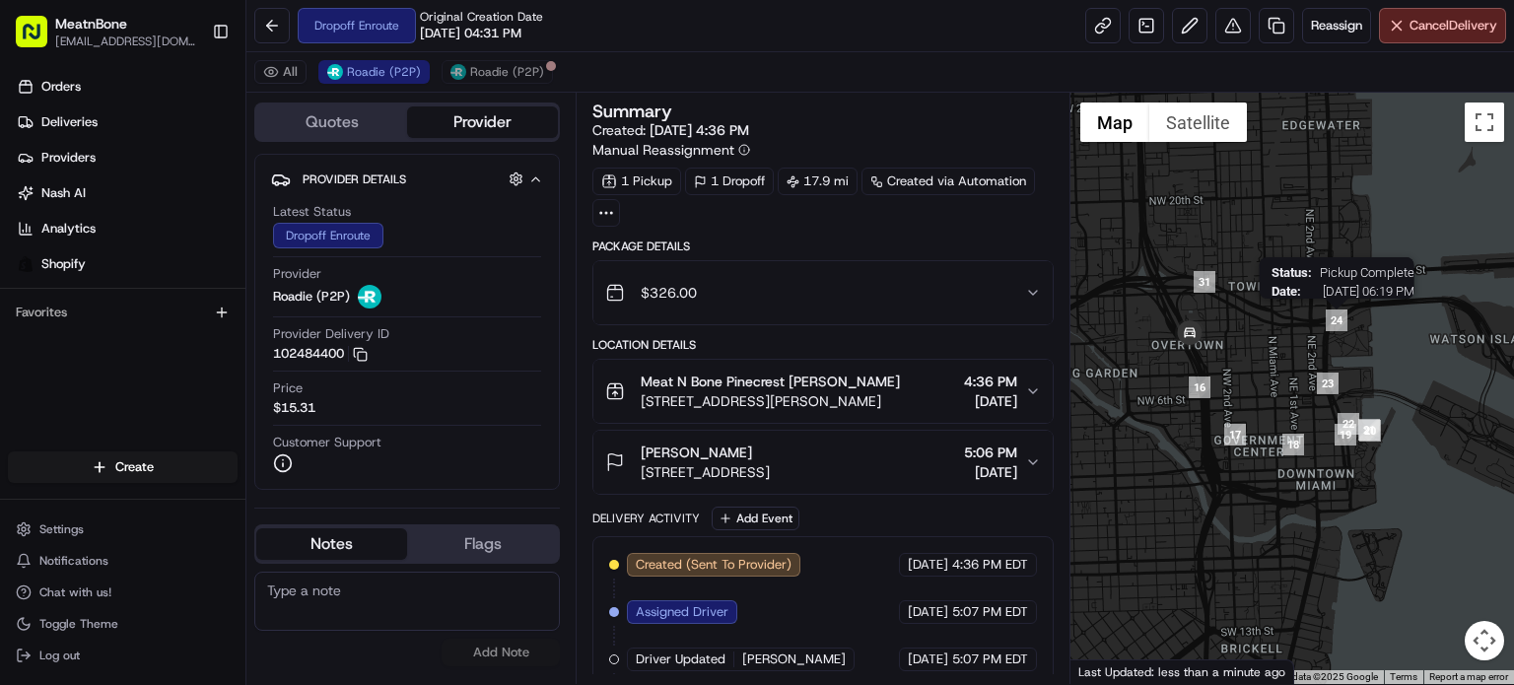
drag, startPoint x: 1344, startPoint y: 382, endPoint x: 1341, endPoint y: 327, distance: 55.3
click at [1341, 327] on img "24" at bounding box center [1337, 321] width 22 height 22
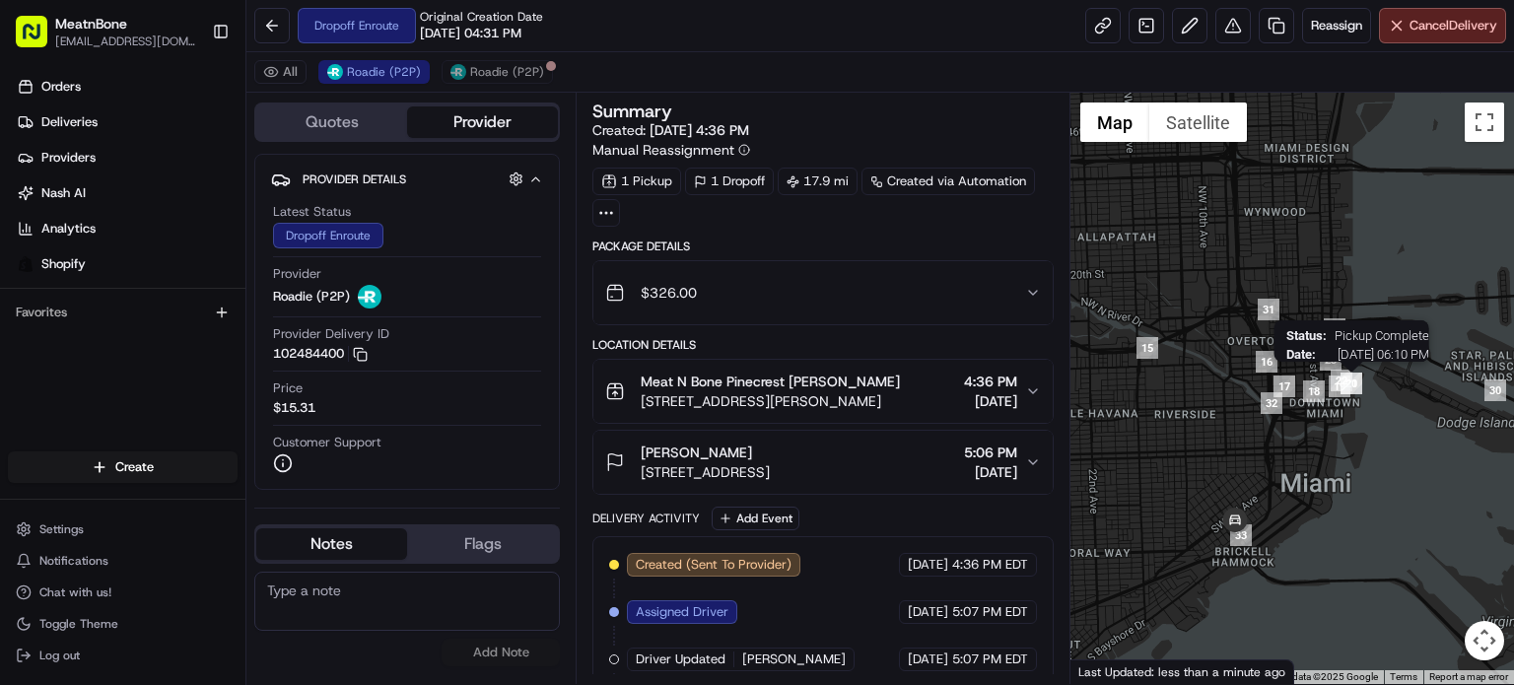
drag, startPoint x: 1305, startPoint y: 464, endPoint x: 1356, endPoint y: 381, distance: 97.4
click at [1356, 381] on img "21" at bounding box center [1352, 384] width 22 height 22
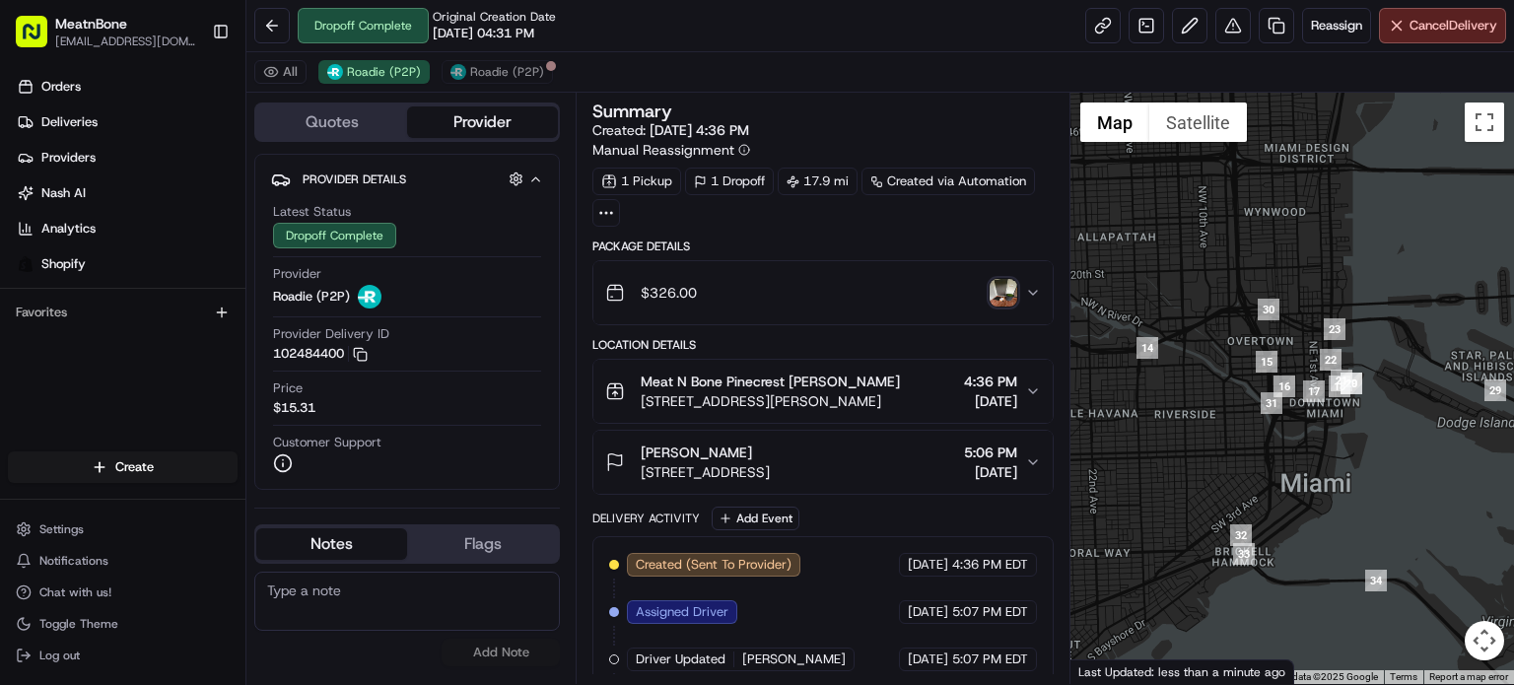
click at [1004, 276] on div "$326.00" at bounding box center [815, 292] width 420 height 39
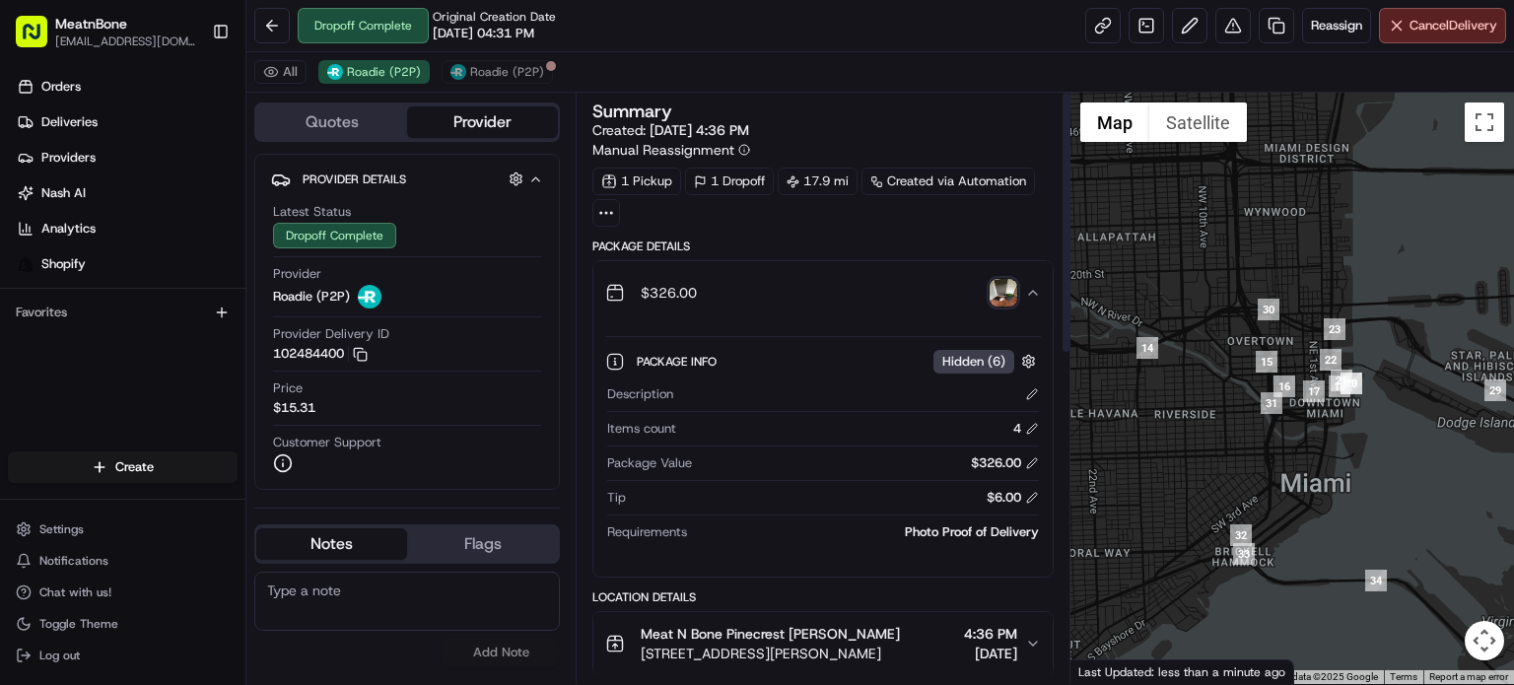
click at [1002, 299] on img "button" at bounding box center [1004, 293] width 28 height 28
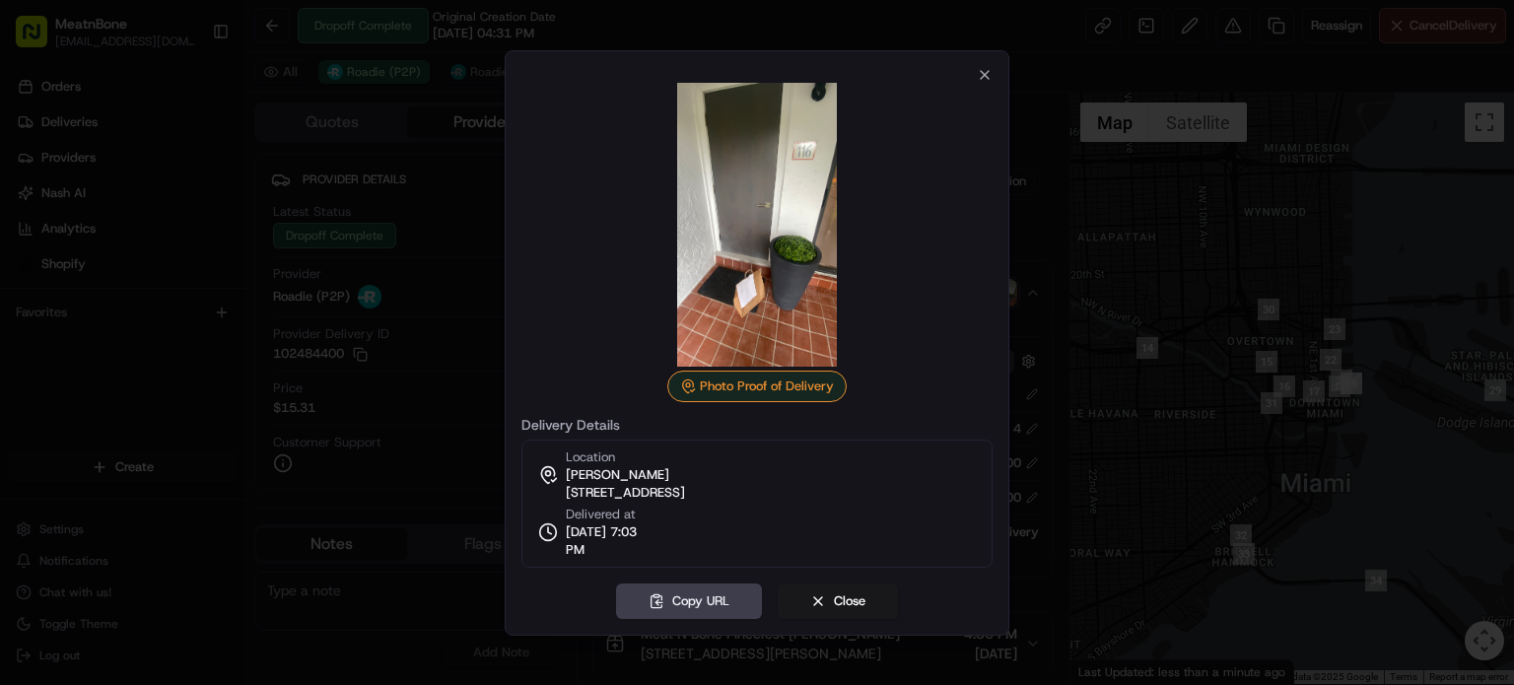
click at [685, 491] on span "[STREET_ADDRESS]" at bounding box center [625, 493] width 119 height 18
click at [994, 74] on div "Photo Proof of Delivery Delivery Details Location gabriele spilimbergo 265 Grap…" at bounding box center [757, 343] width 505 height 586
click at [995, 86] on div "Photo Proof of Delivery Delivery Details Location gabriele spilimbergo 265 Grap…" at bounding box center [757, 343] width 505 height 586
click at [992, 74] on div "Photo Proof of Delivery Delivery Details Location gabriele spilimbergo 265 Grap…" at bounding box center [757, 343] width 505 height 586
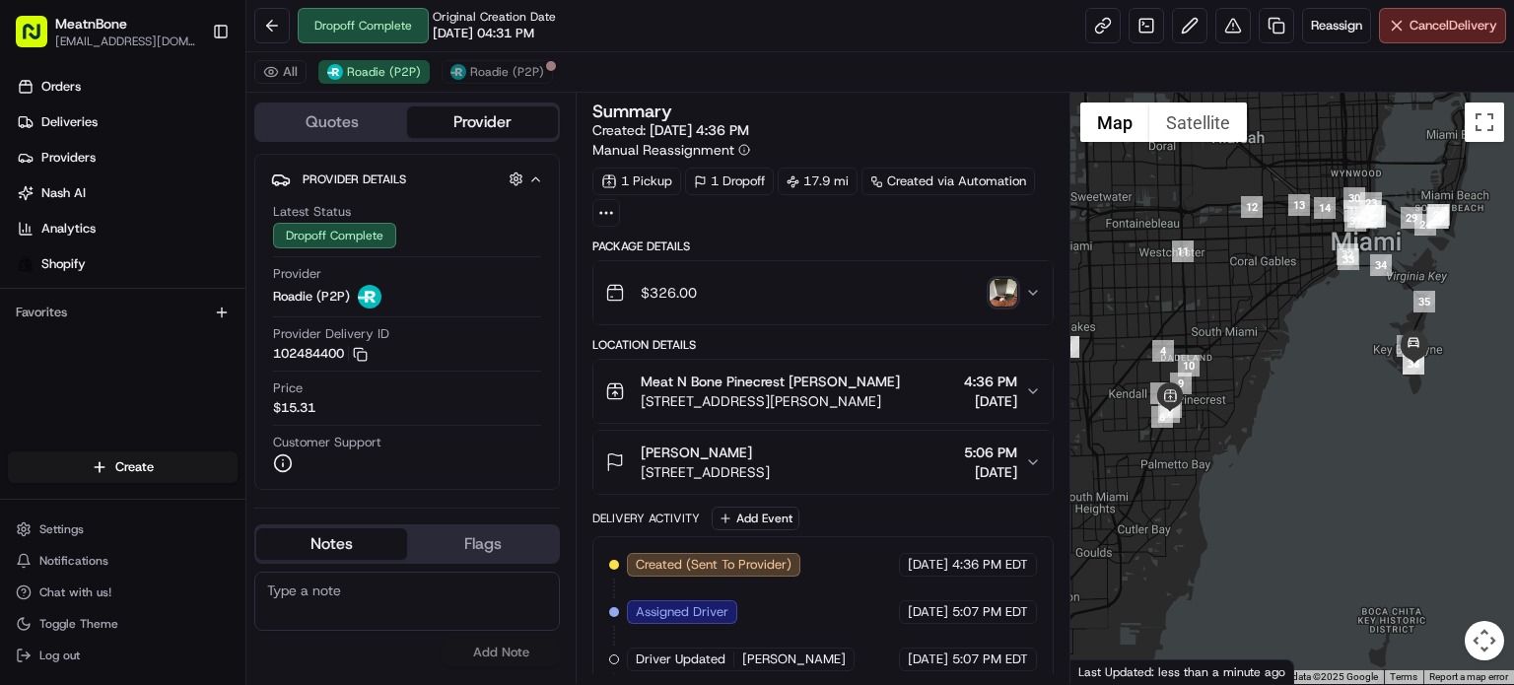
click at [770, 447] on div "[PERSON_NAME]" at bounding box center [705, 453] width 129 height 20
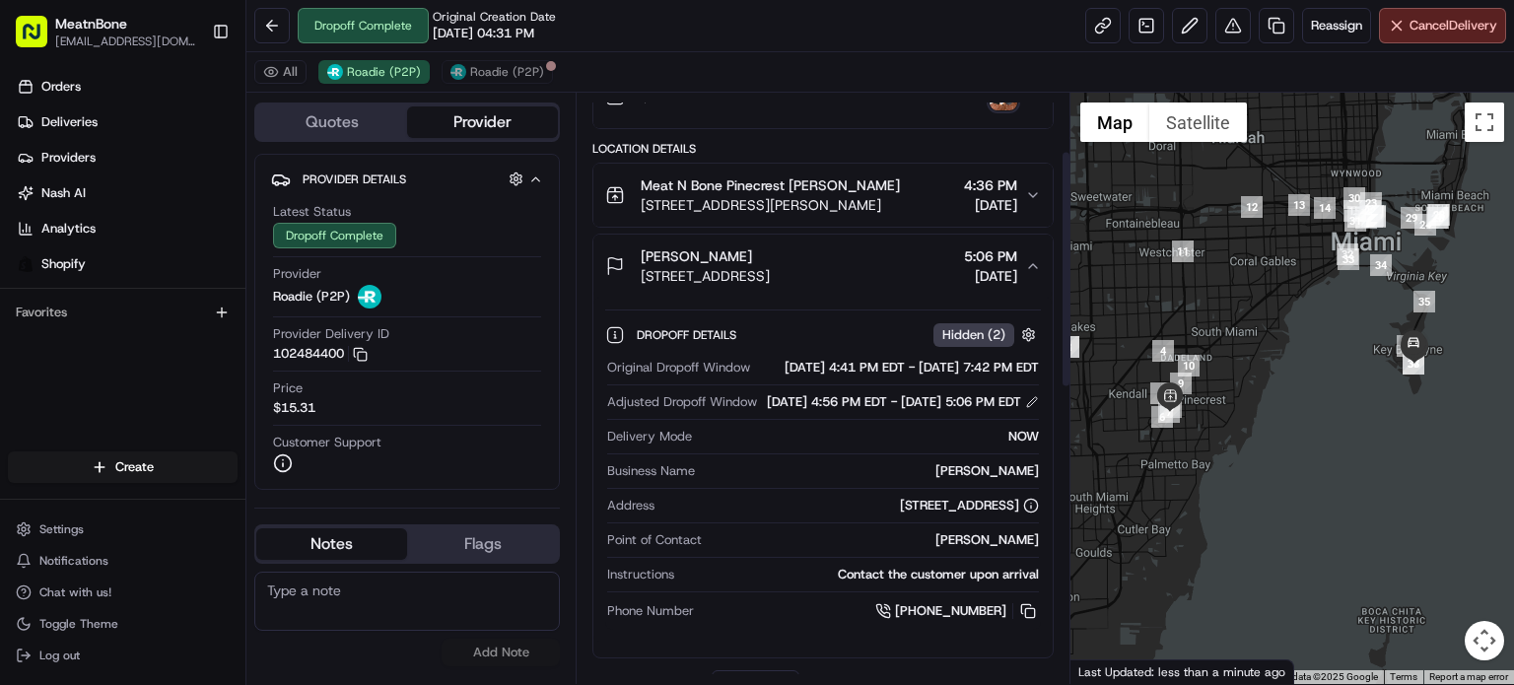
scroll to position [197, 0]
